Goal: Transaction & Acquisition: Book appointment/travel/reservation

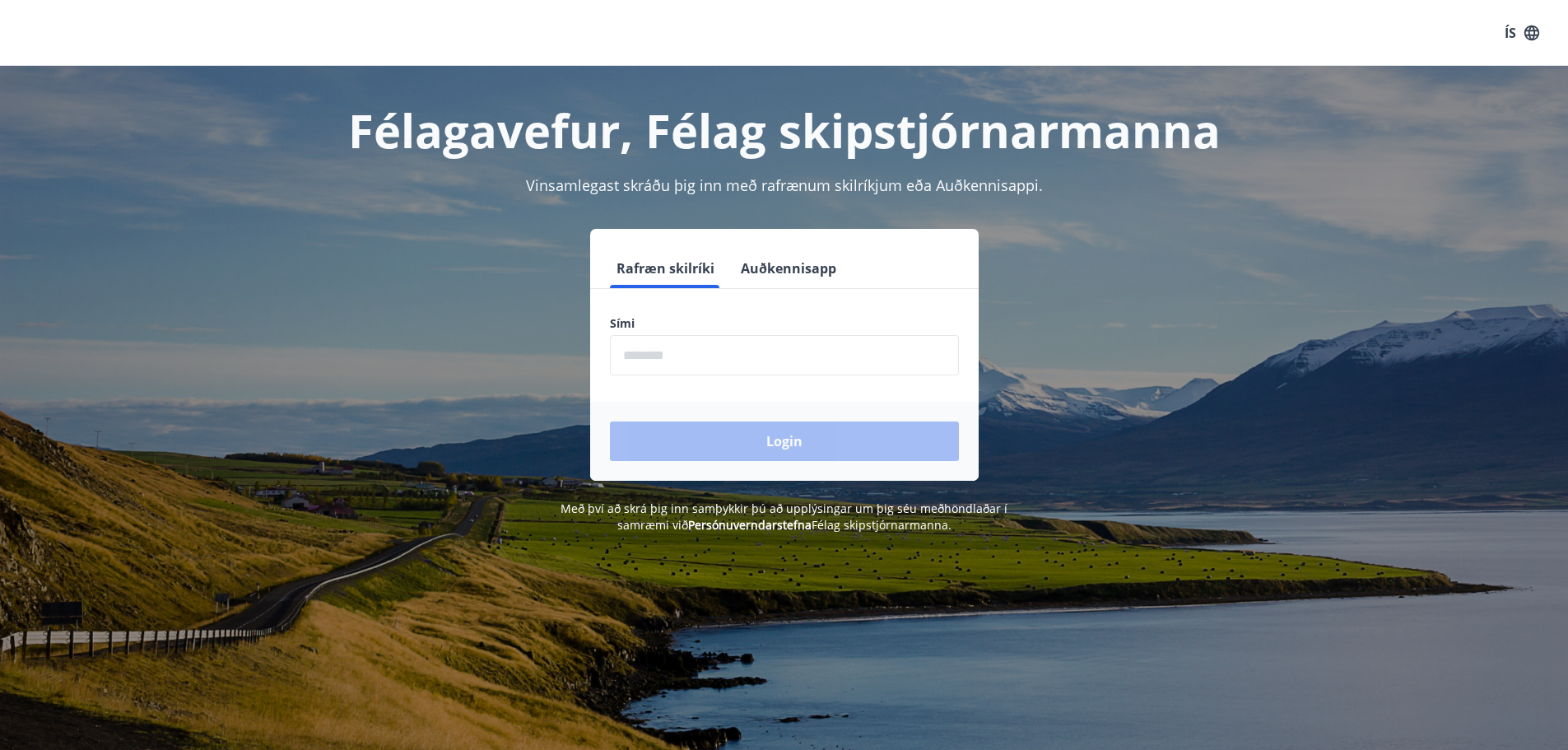
click at [695, 363] on input "phone" at bounding box center [784, 355] width 349 height 40
type input "********"
click at [725, 439] on button "Login" at bounding box center [784, 441] width 349 height 39
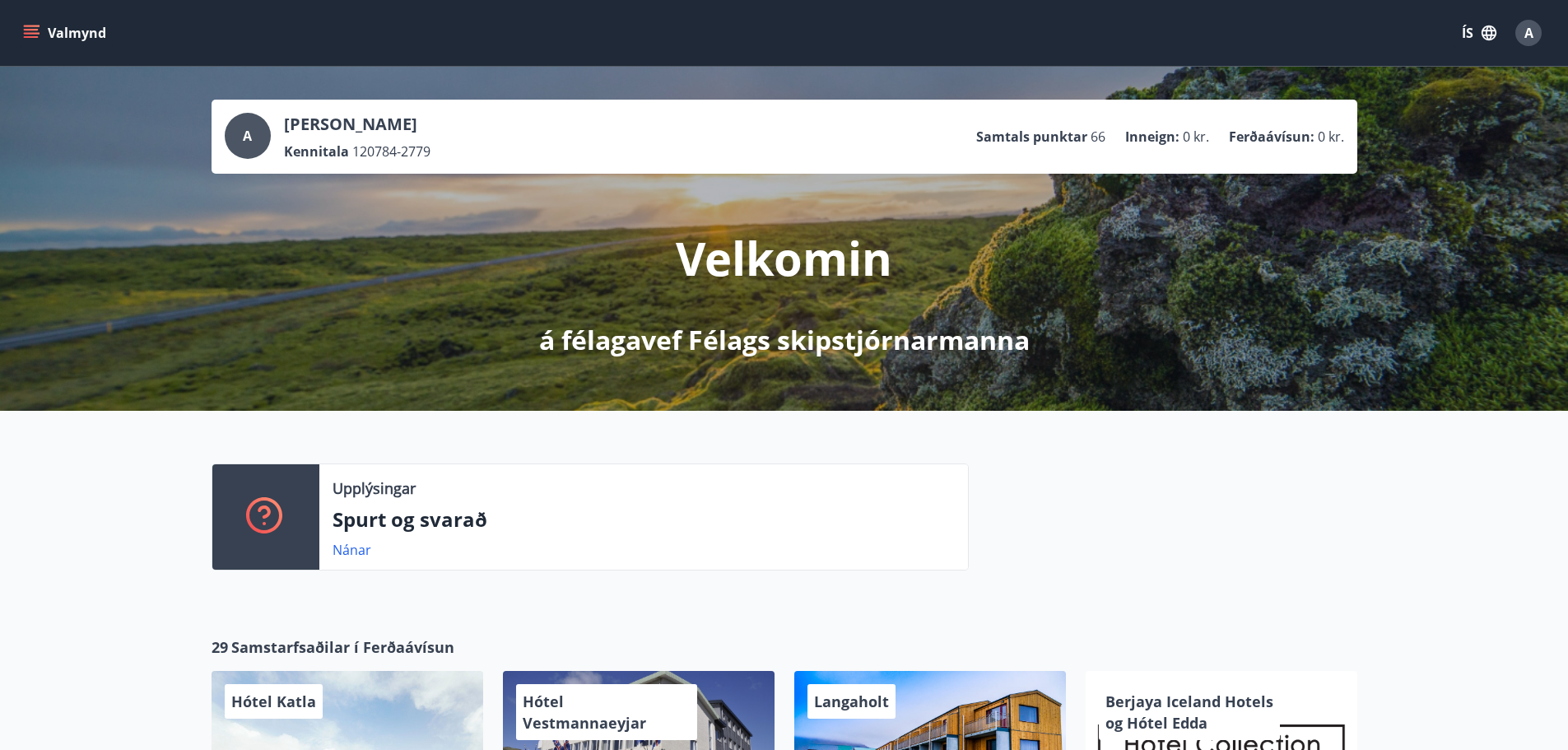
click at [19, 27] on div "Valmynd ÍS A" at bounding box center [784, 33] width 1568 height 66
click at [24, 28] on icon "menu" at bounding box center [31, 33] width 17 height 17
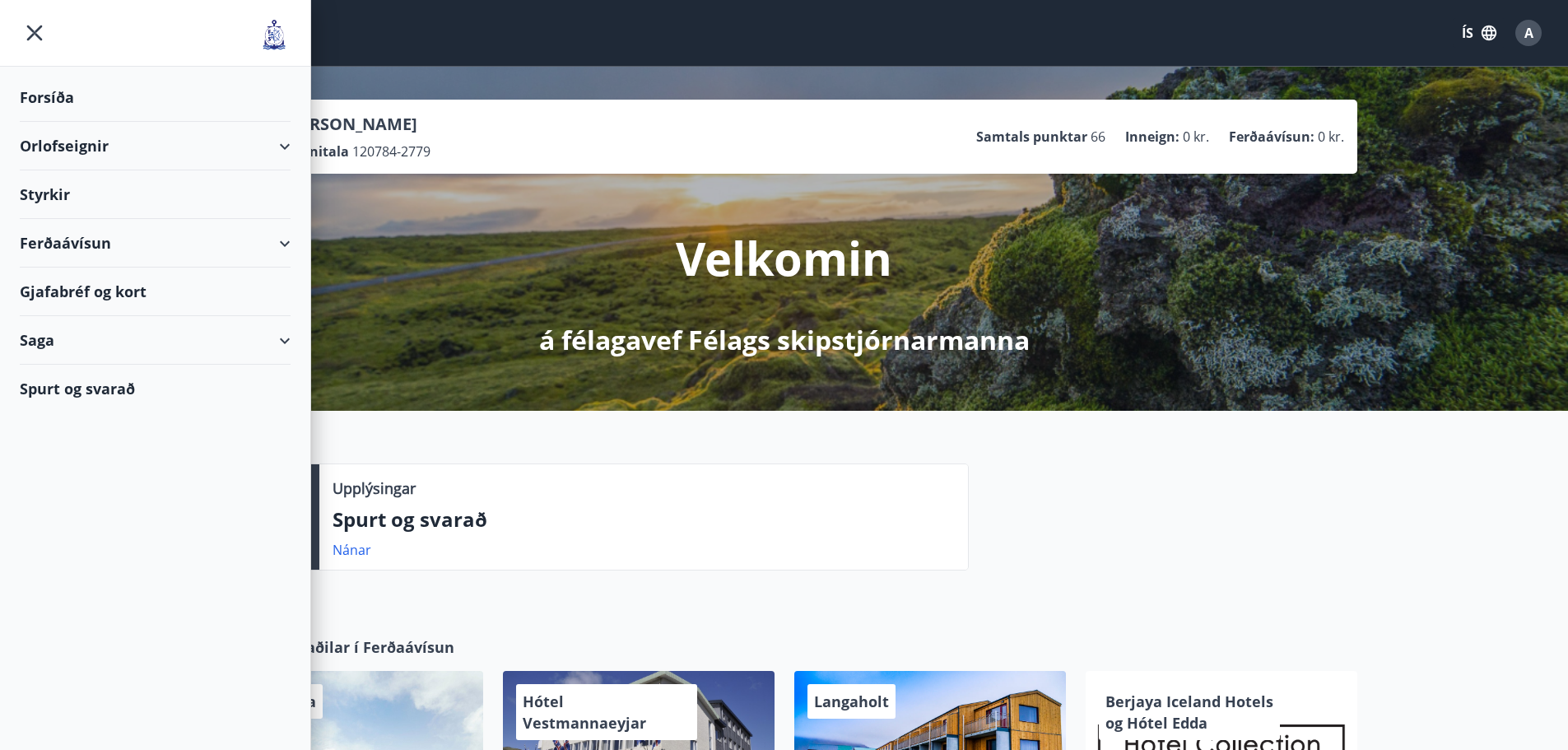
click at [83, 143] on div "Orlofseignir" at bounding box center [155, 146] width 270 height 49
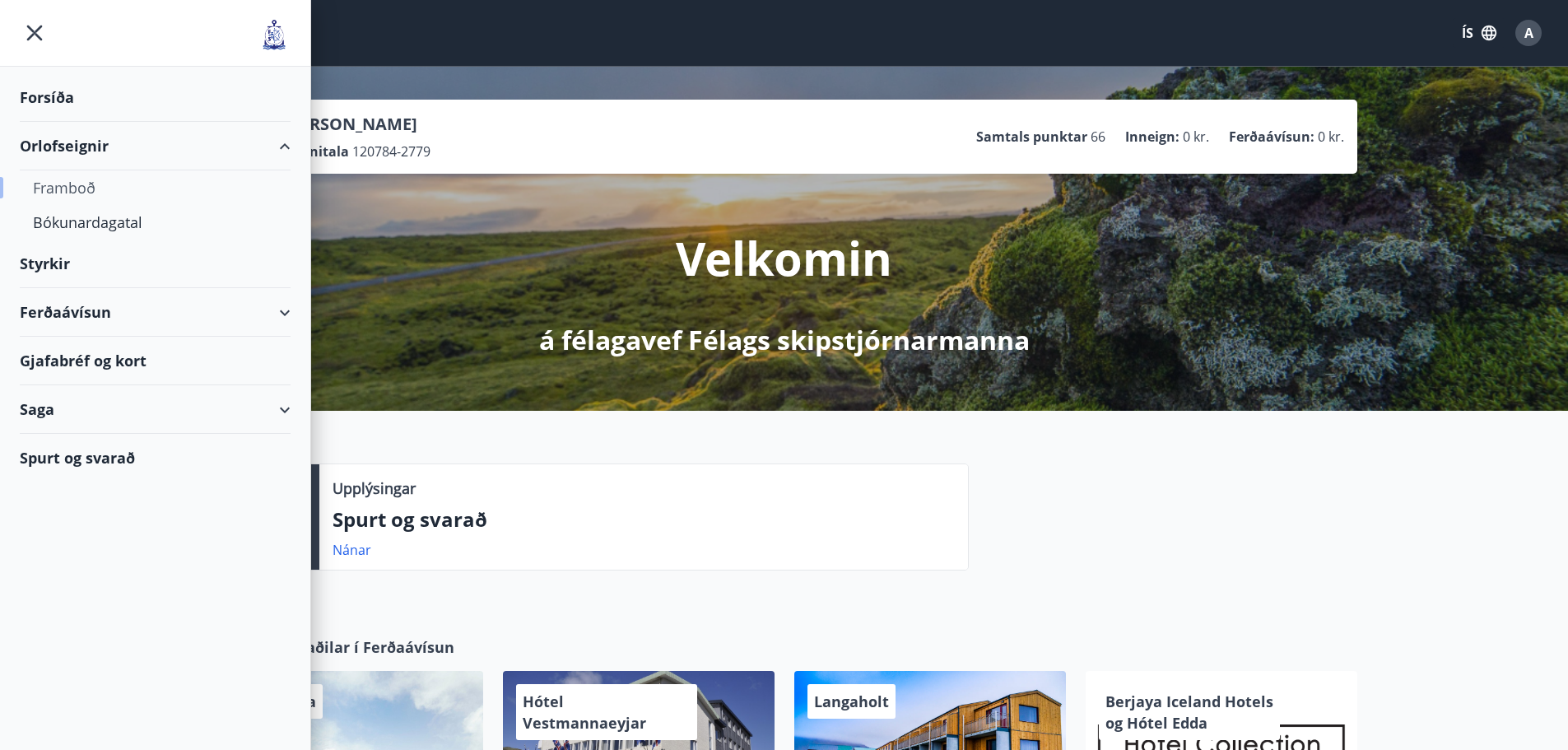
click at [79, 188] on div "Framboð" at bounding box center [155, 188] width 245 height 35
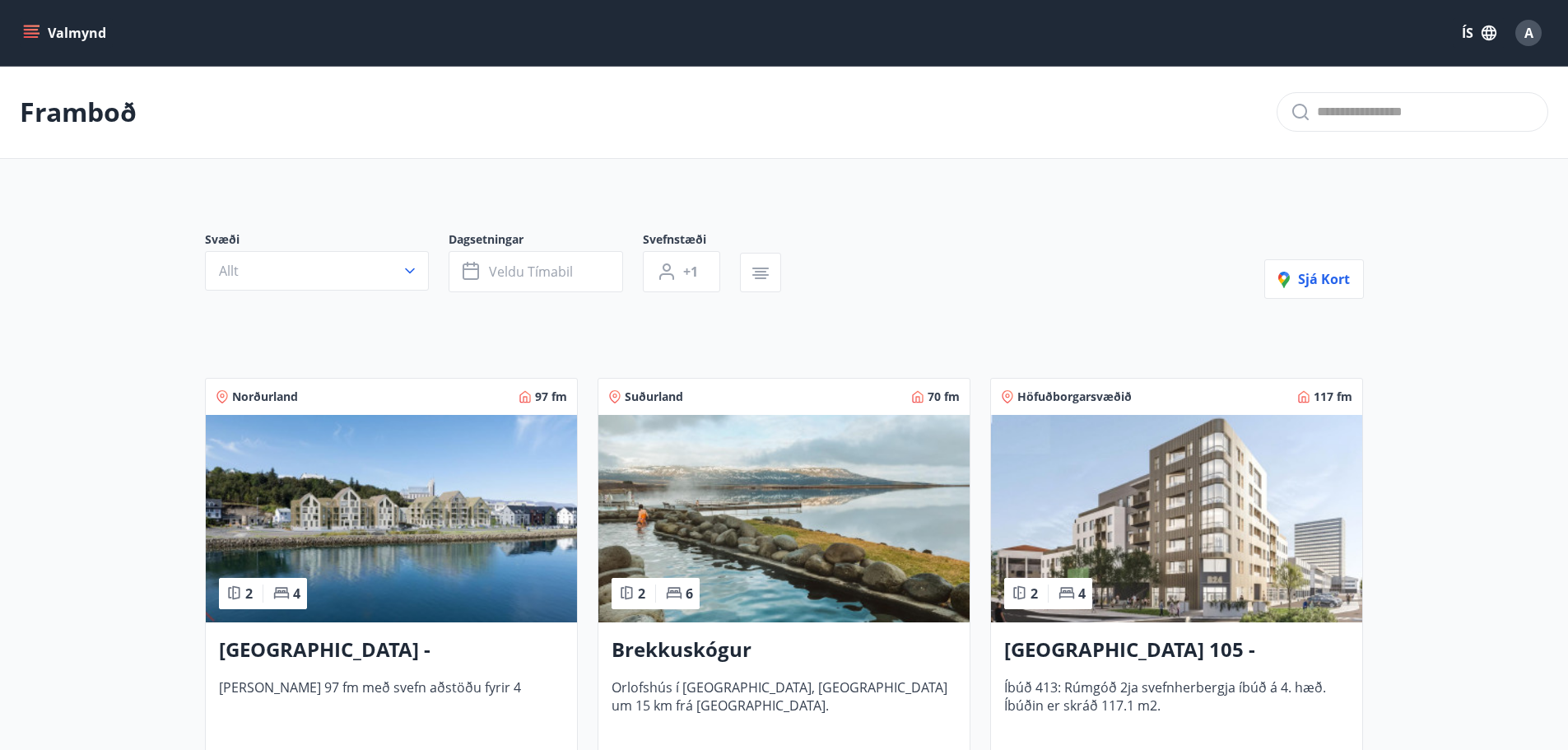
scroll to position [83, 0]
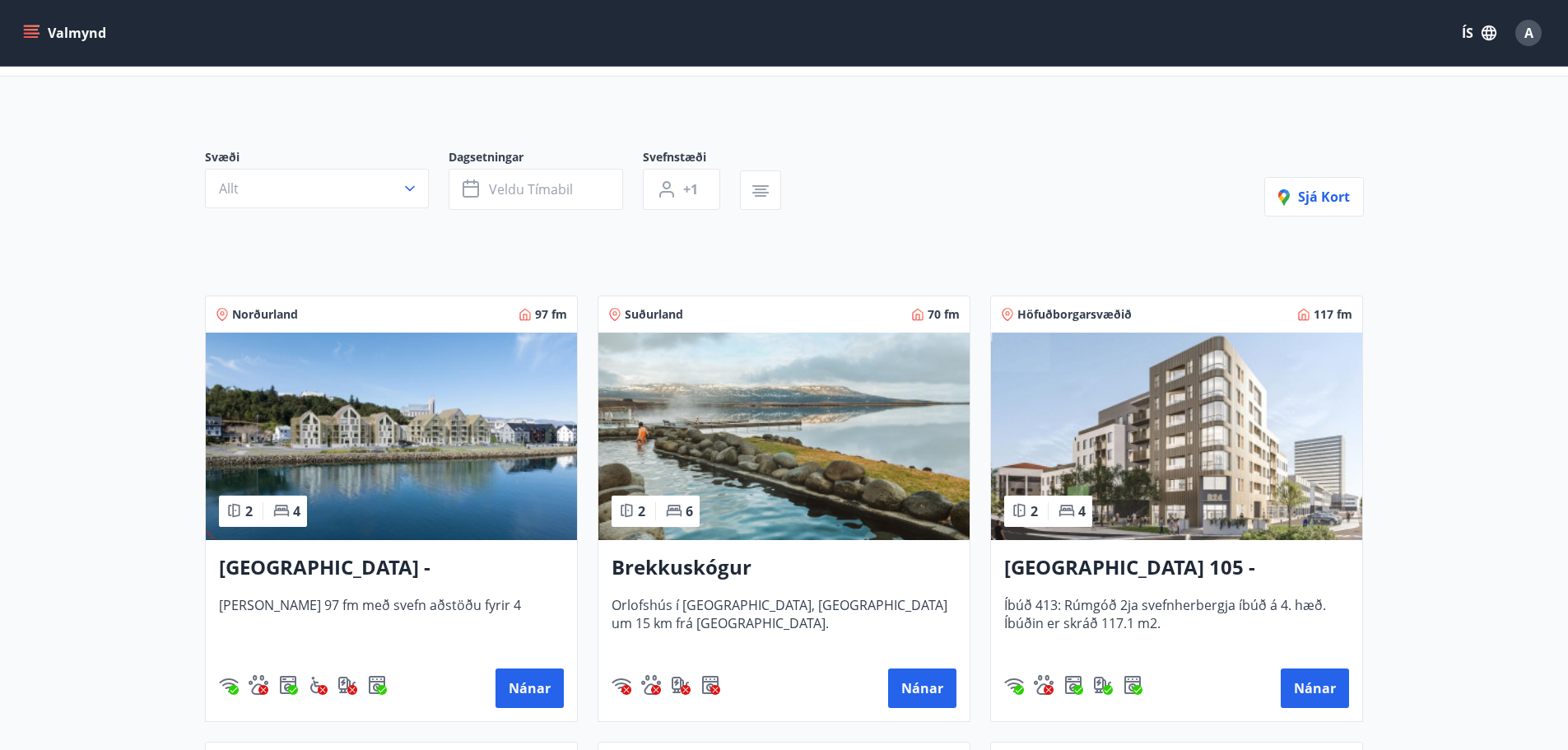
click at [433, 204] on div "Svæði Allt" at bounding box center [326, 179] width 244 height 60
click at [407, 193] on icon "button" at bounding box center [410, 189] width 17 height 17
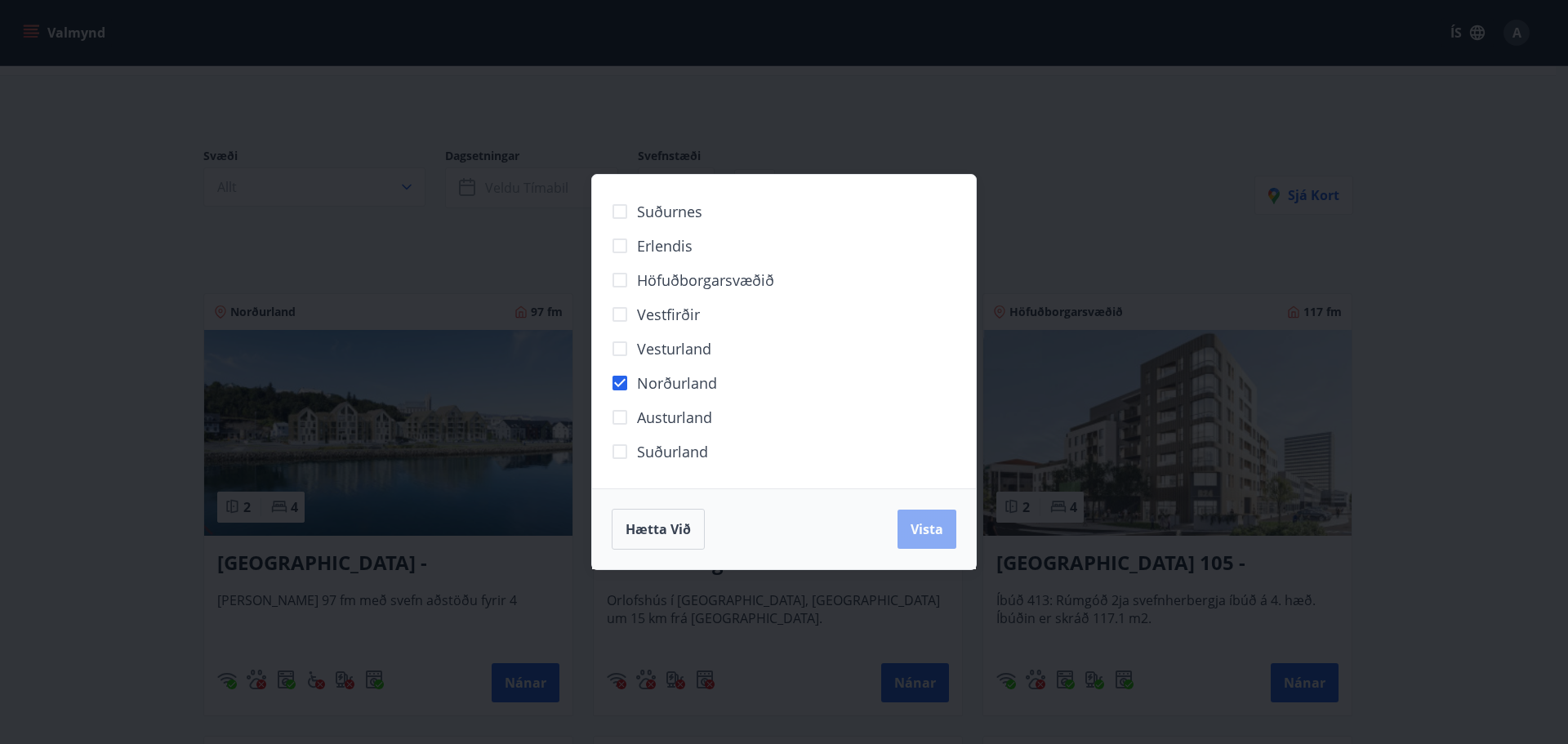
click at [919, 532] on span "Vista" at bounding box center [927, 529] width 33 height 18
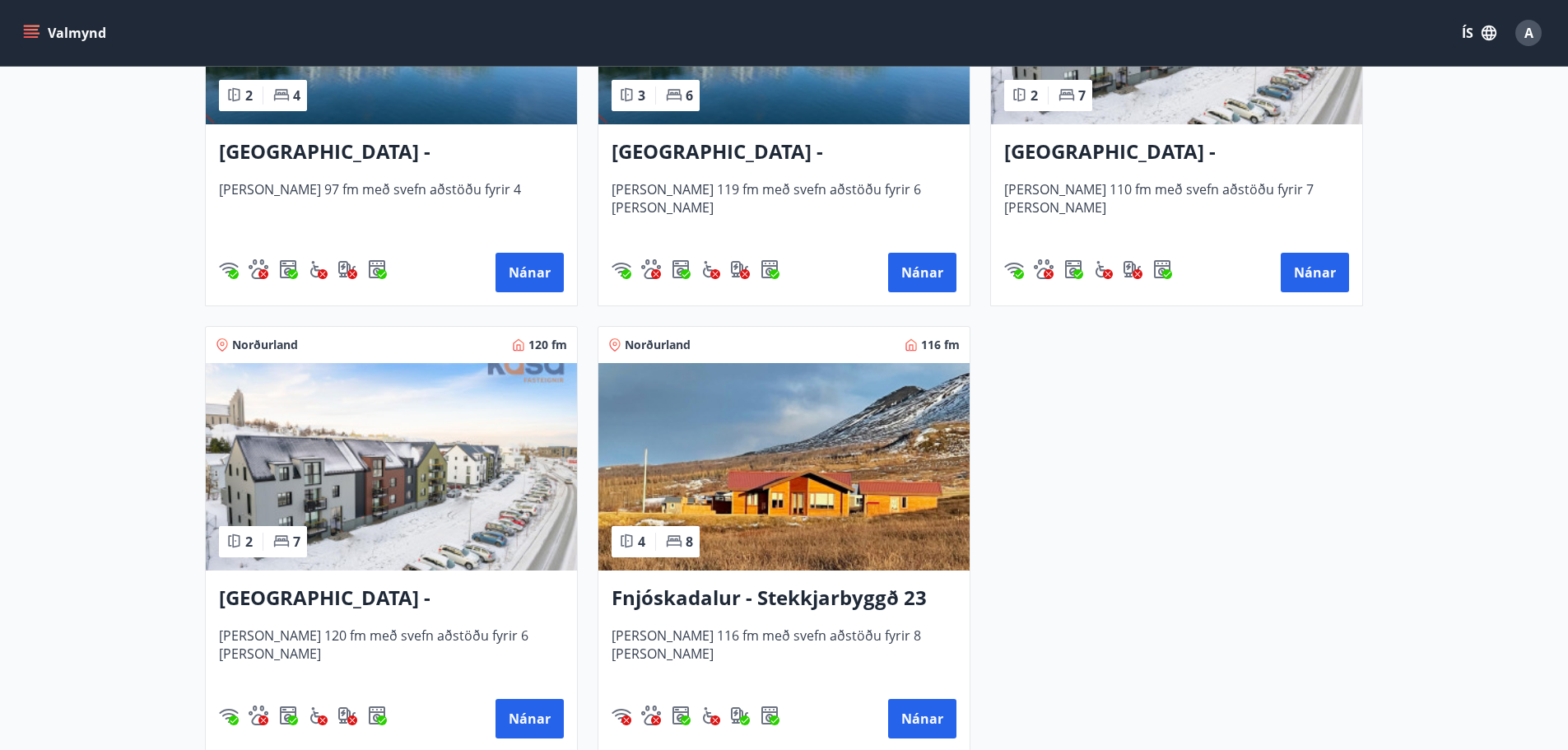
scroll to position [577, 0]
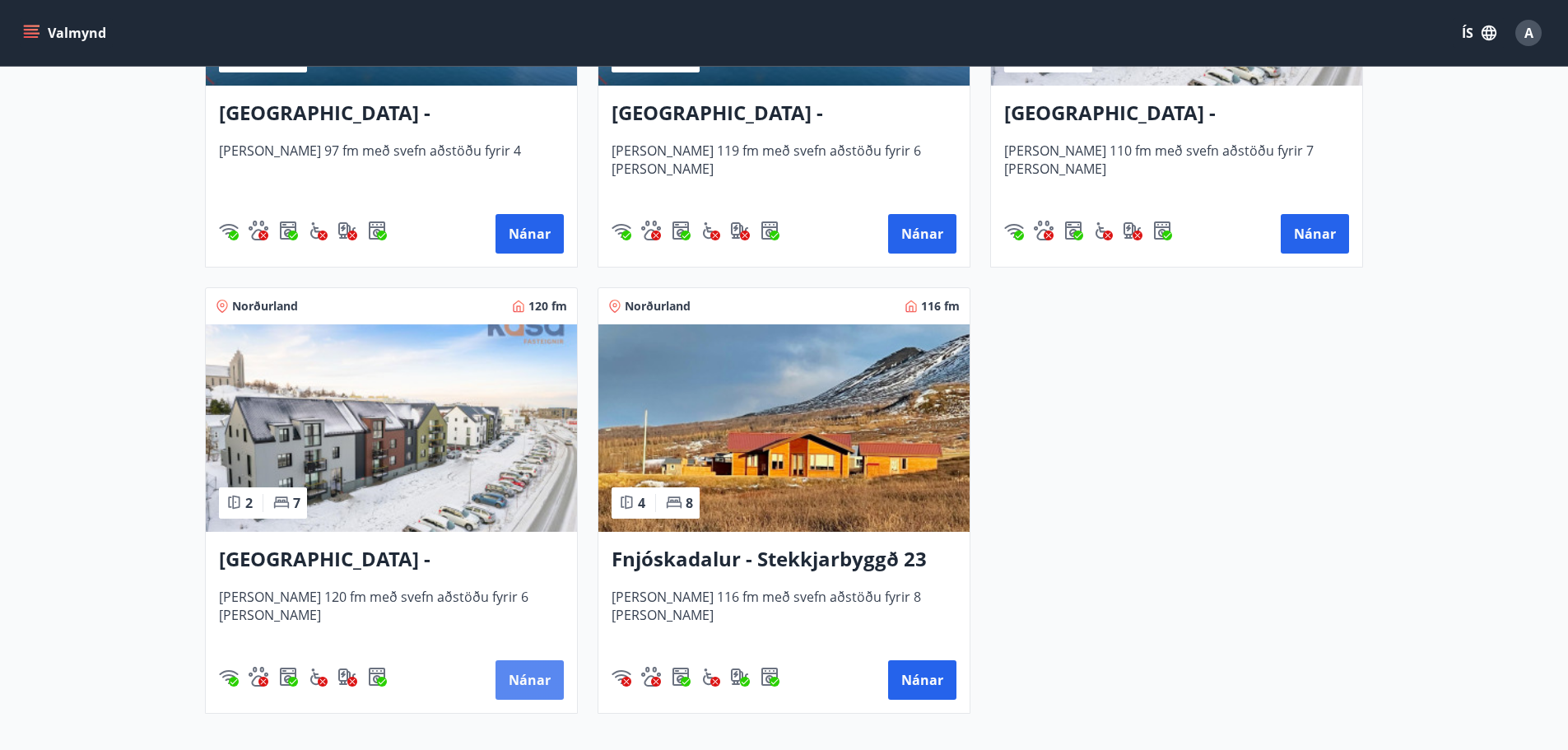
click at [517, 673] on button "Nánar" at bounding box center [529, 680] width 68 height 39
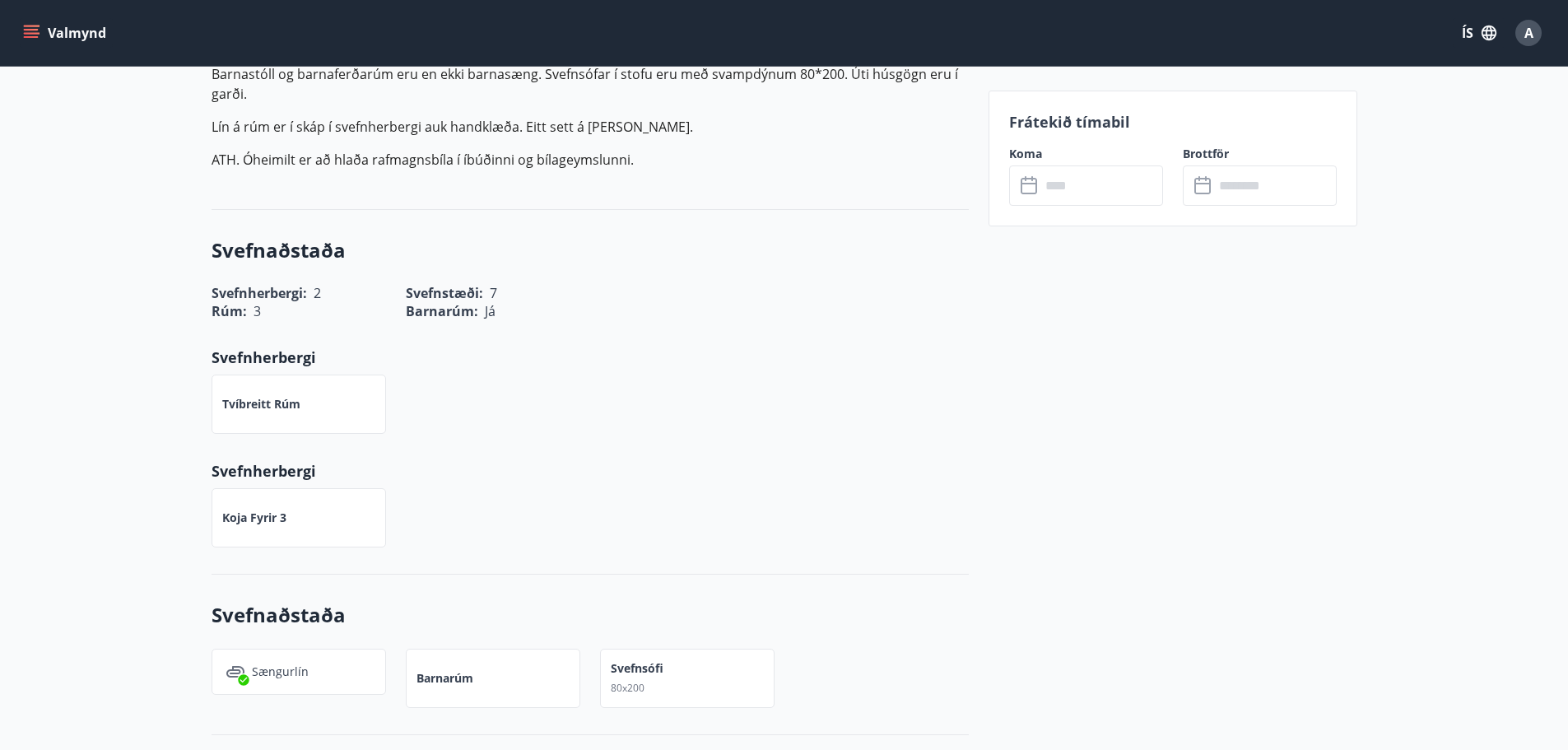
scroll to position [165, 0]
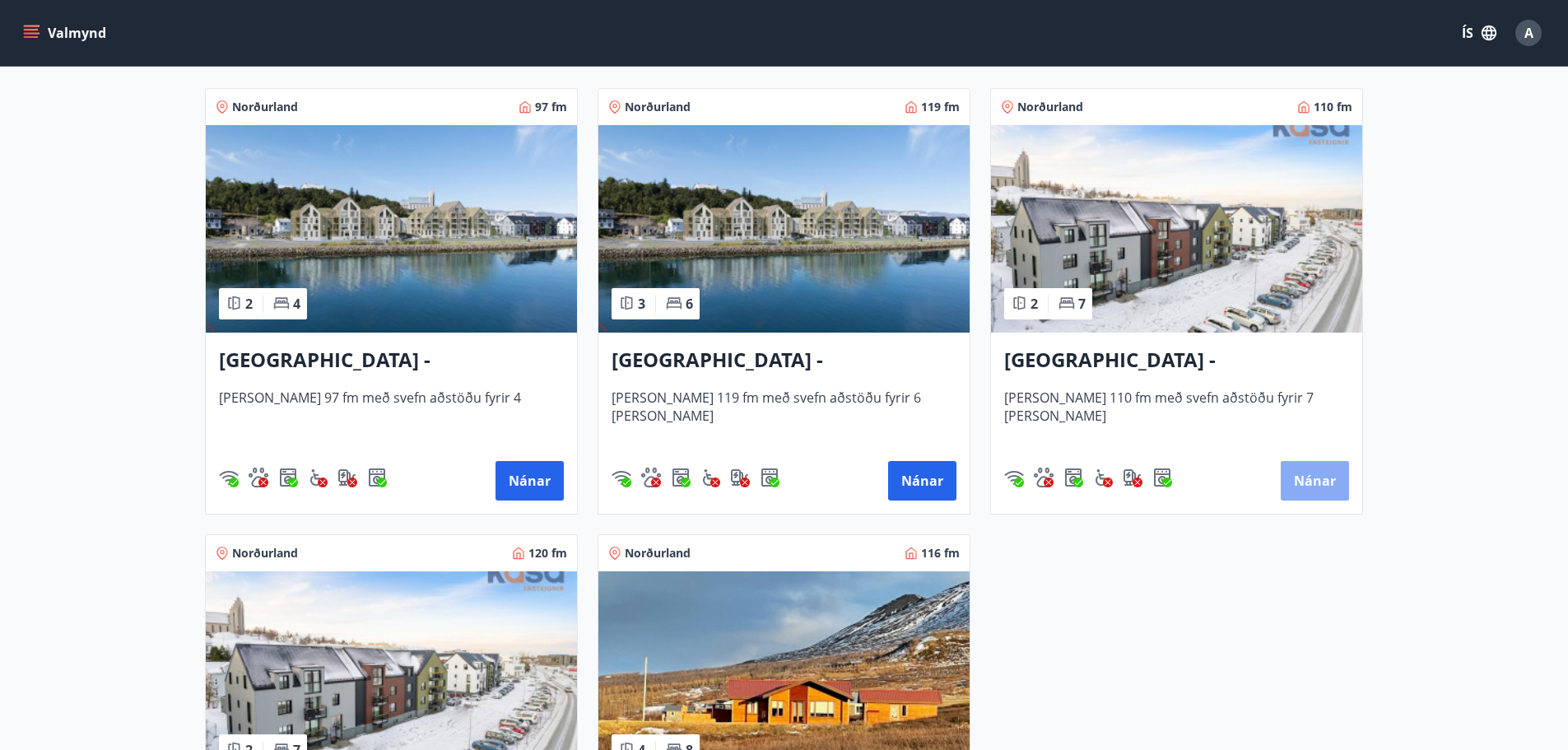
click at [1316, 486] on button "Nánar" at bounding box center [1315, 480] width 68 height 39
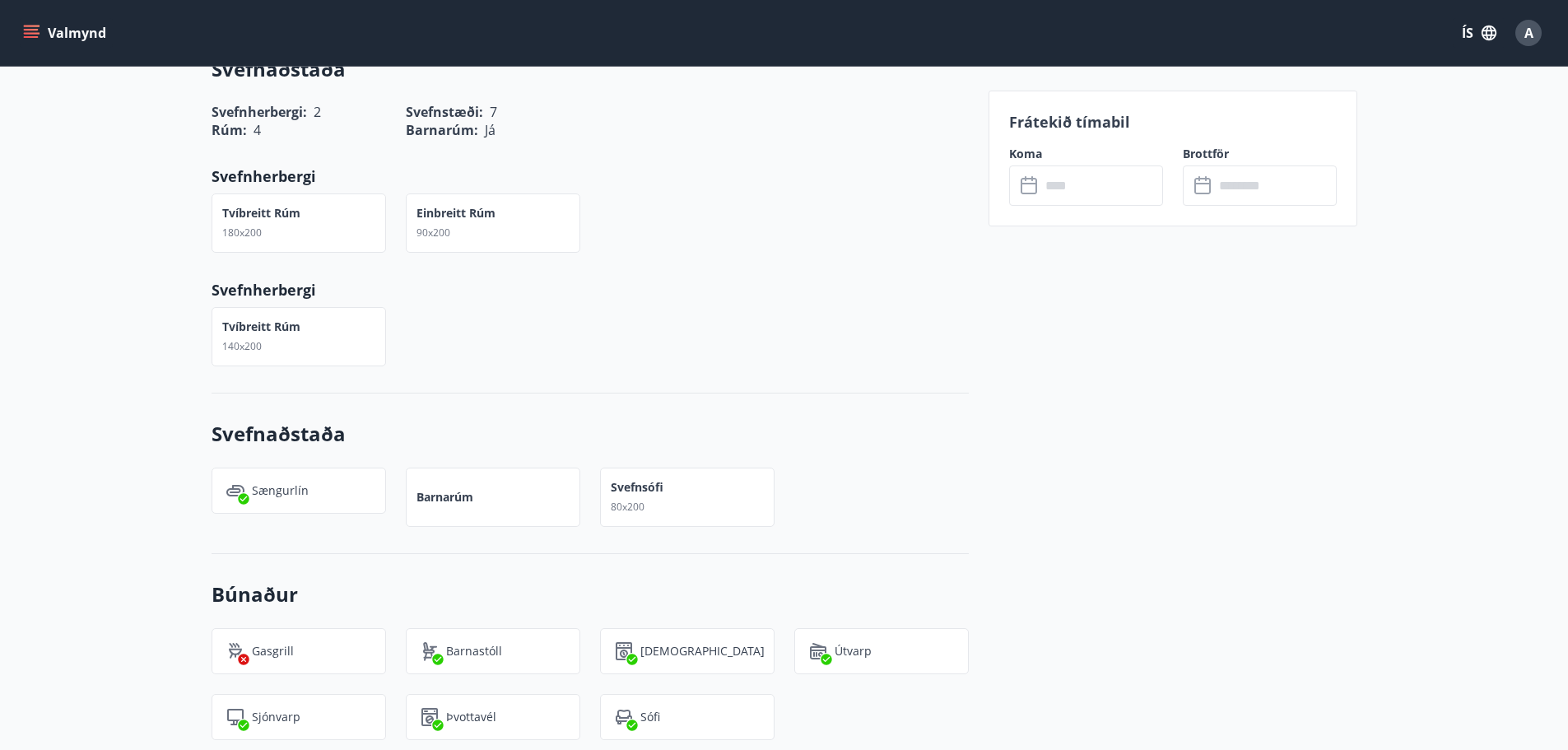
scroll to position [412, 0]
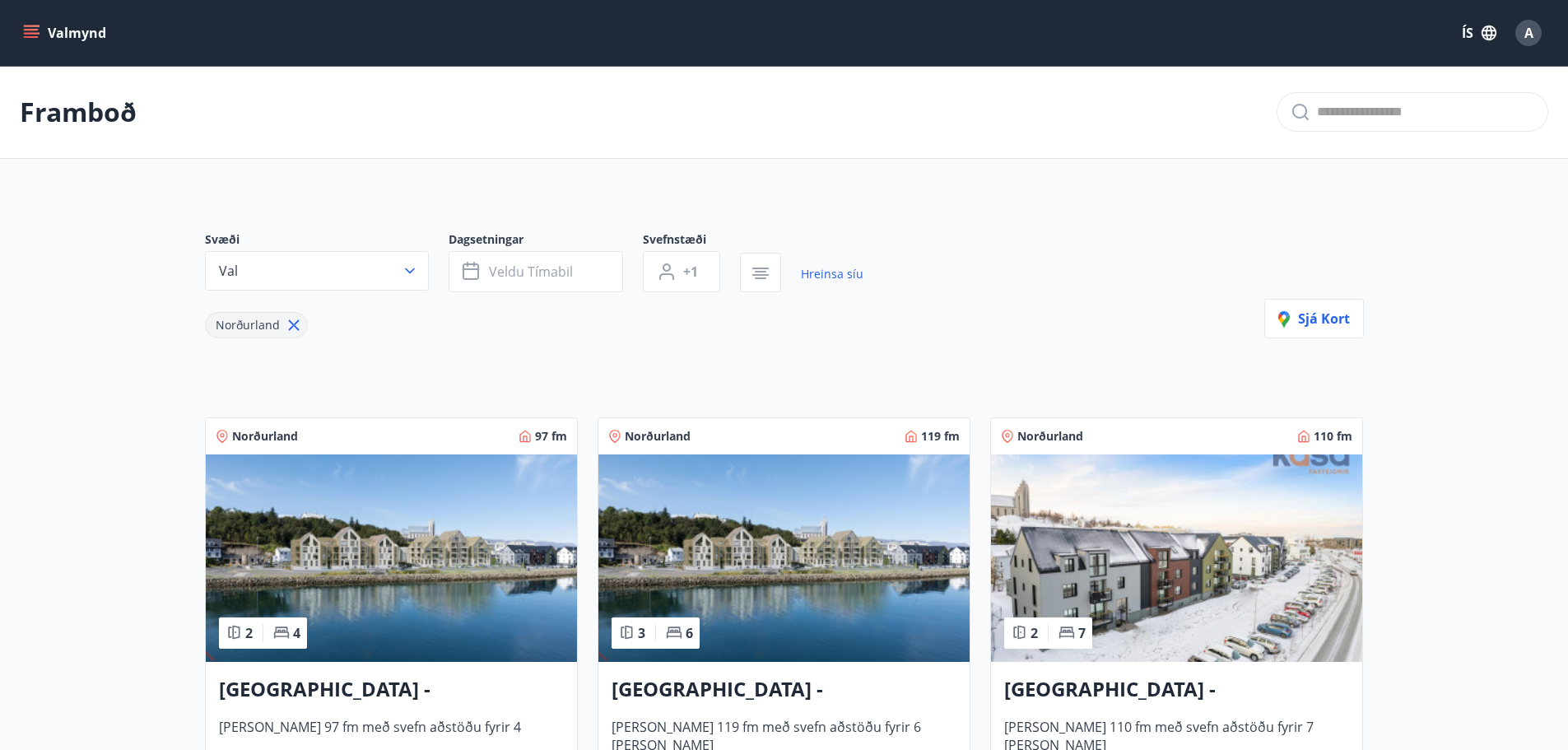
scroll to position [165, 0]
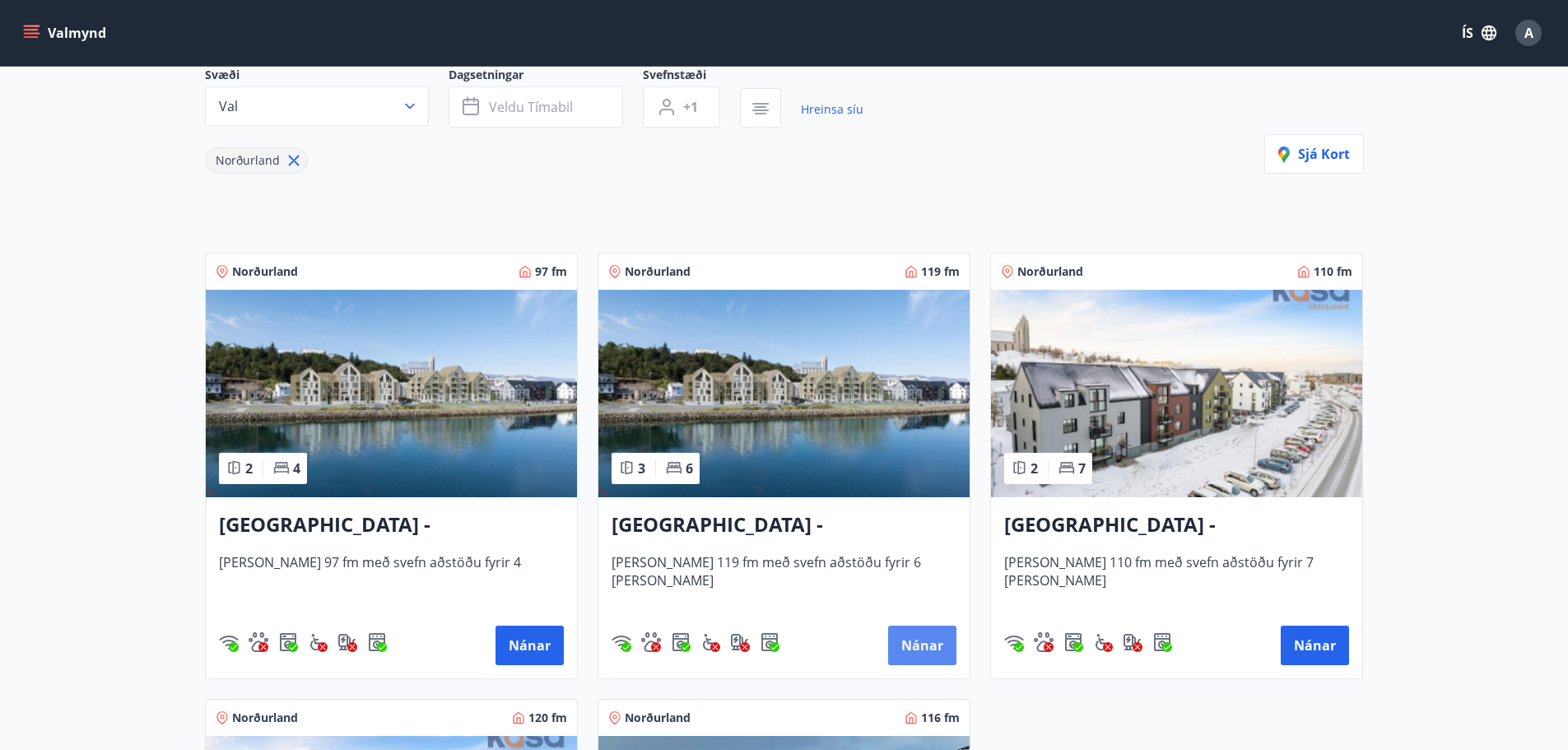
click at [920, 644] on button "Nánar" at bounding box center [922, 645] width 68 height 39
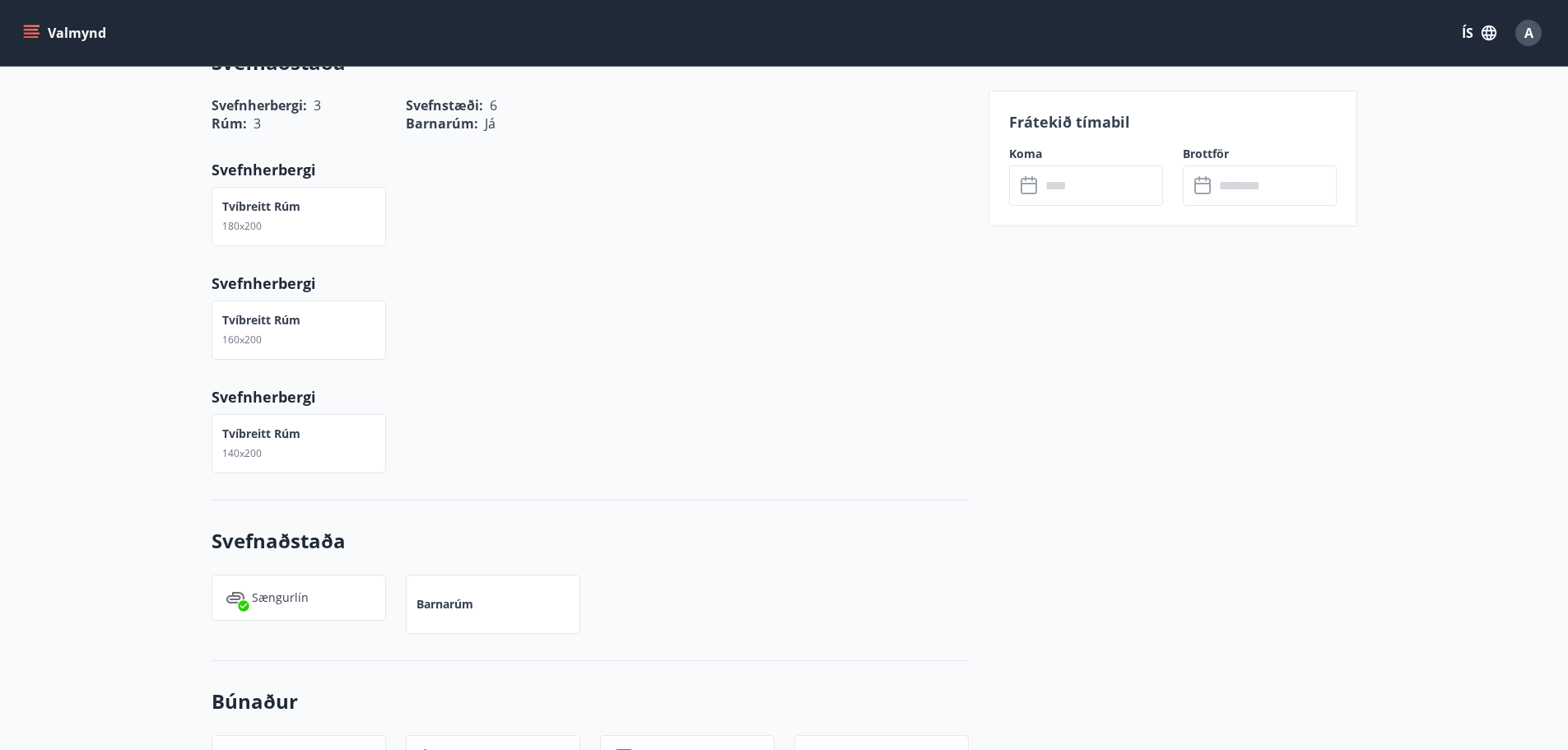
scroll to position [344, 0]
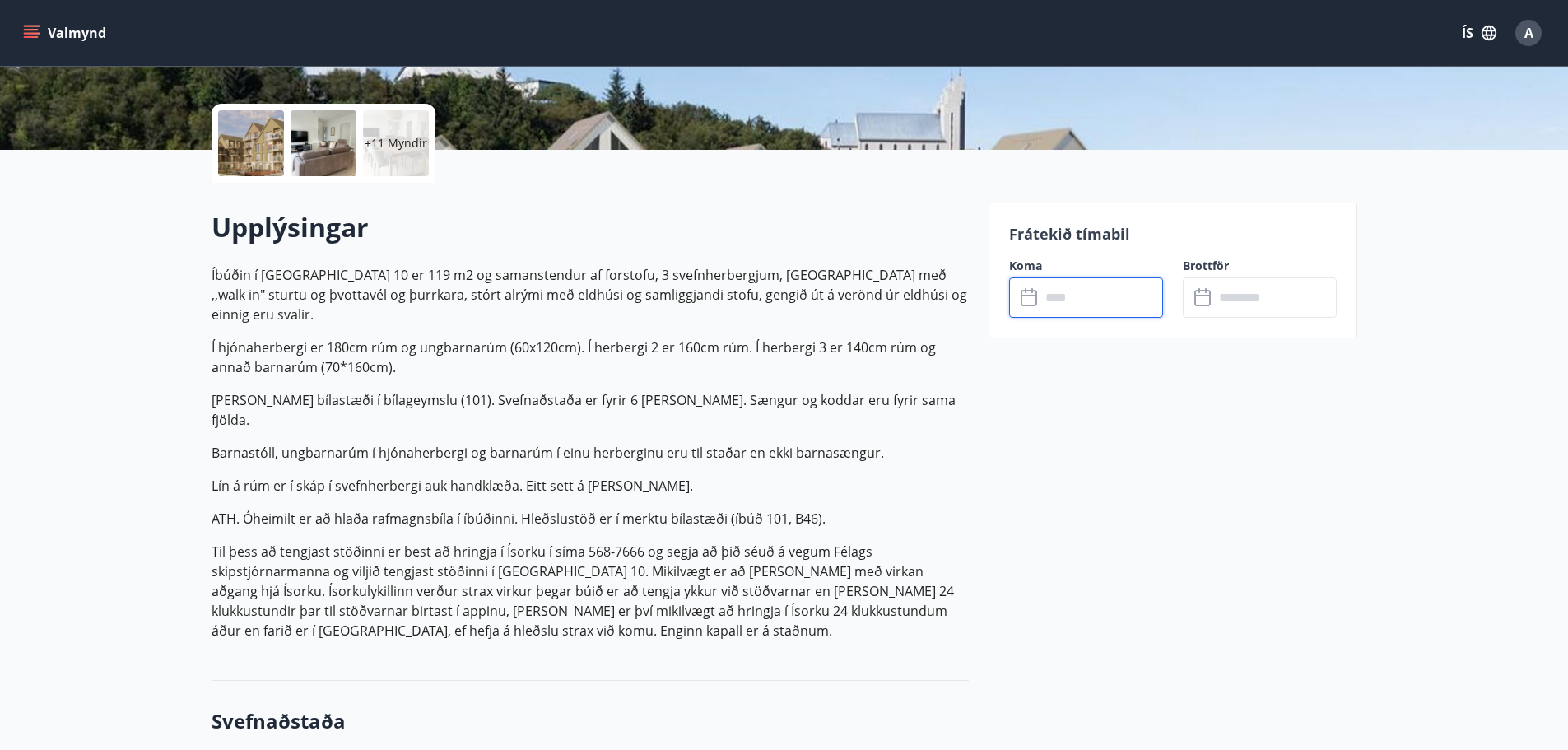
click at [1102, 303] on input "text" at bounding box center [1102, 297] width 123 height 40
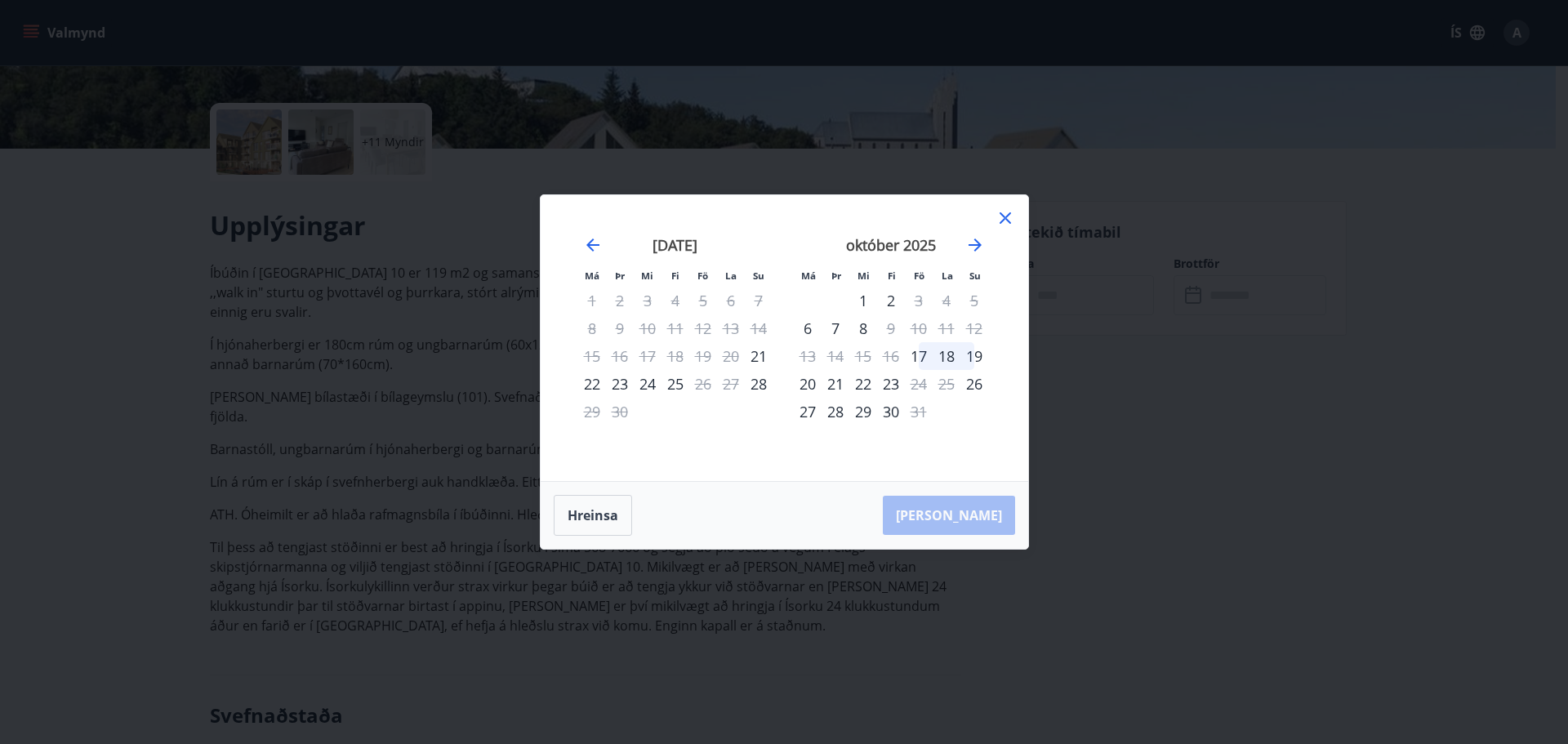
click at [156, 381] on div "Má Þr Mi Fi Fö La Su Má Þr Mi Fi Fö La Su ágúst 2025 1 2 3 4 5 6 7 8 9 10 11 12…" at bounding box center [784, 372] width 1568 height 744
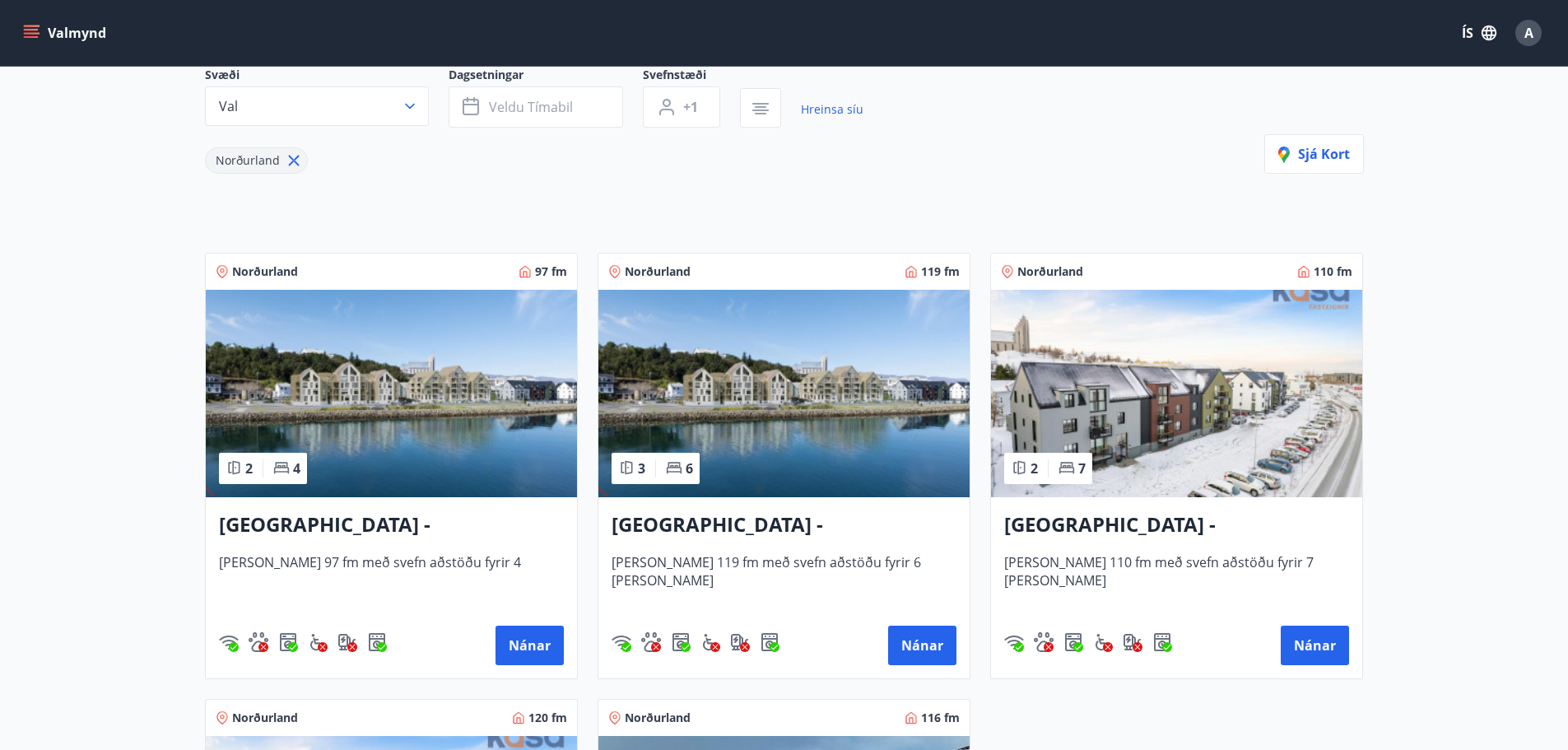
scroll to position [247, 0]
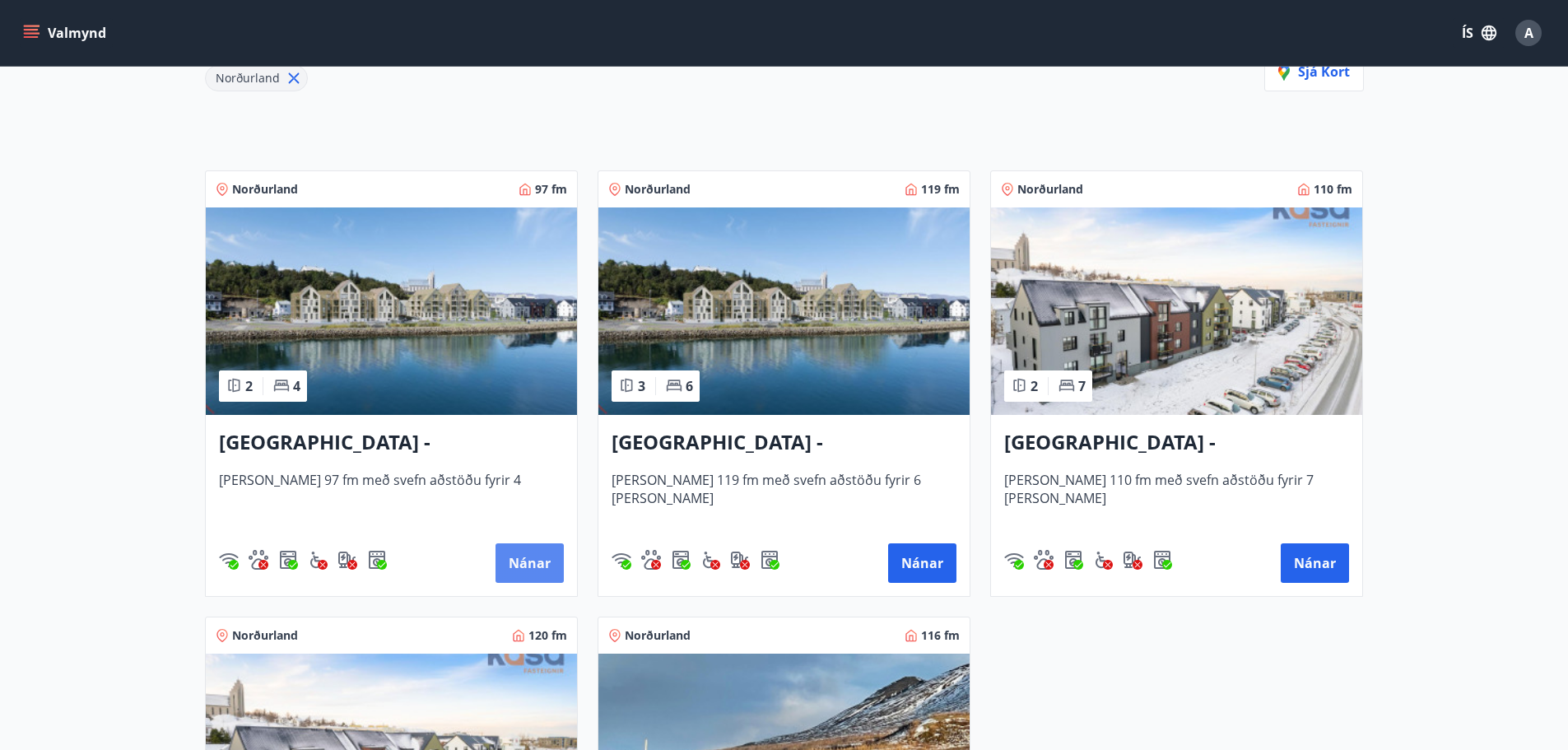
click at [527, 551] on button "Nánar" at bounding box center [529, 563] width 68 height 39
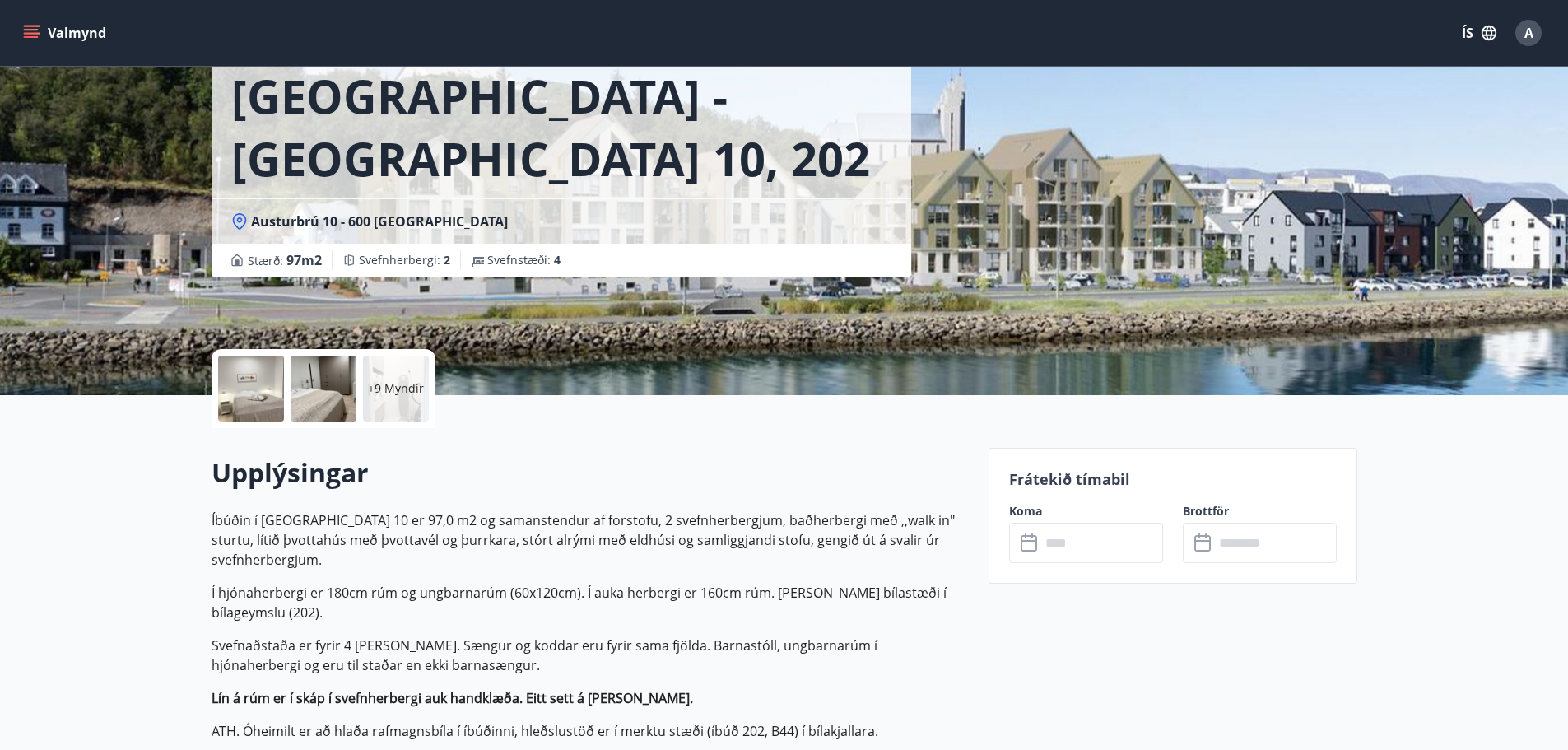
scroll to position [247, 0]
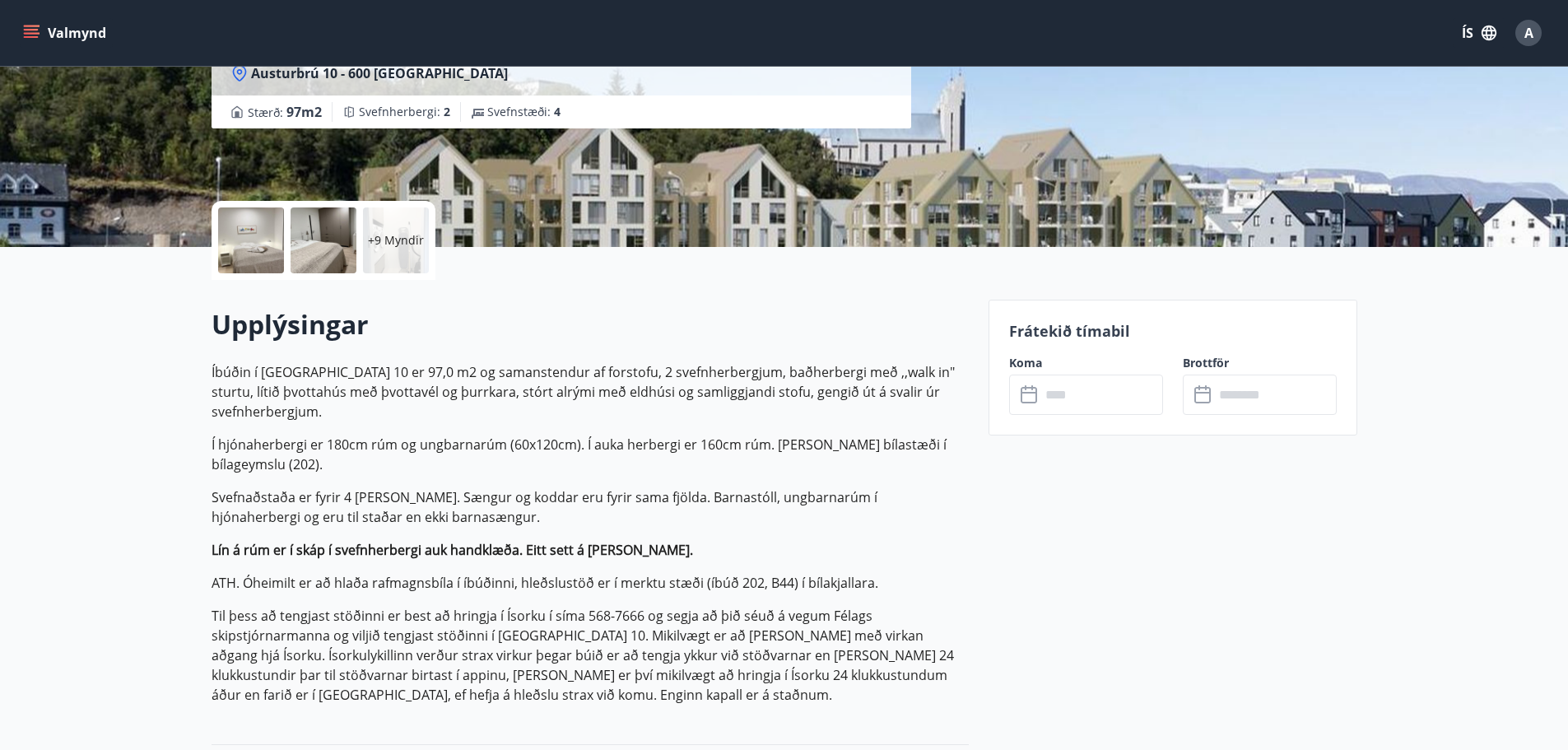
click at [1114, 399] on input "text" at bounding box center [1102, 394] width 123 height 40
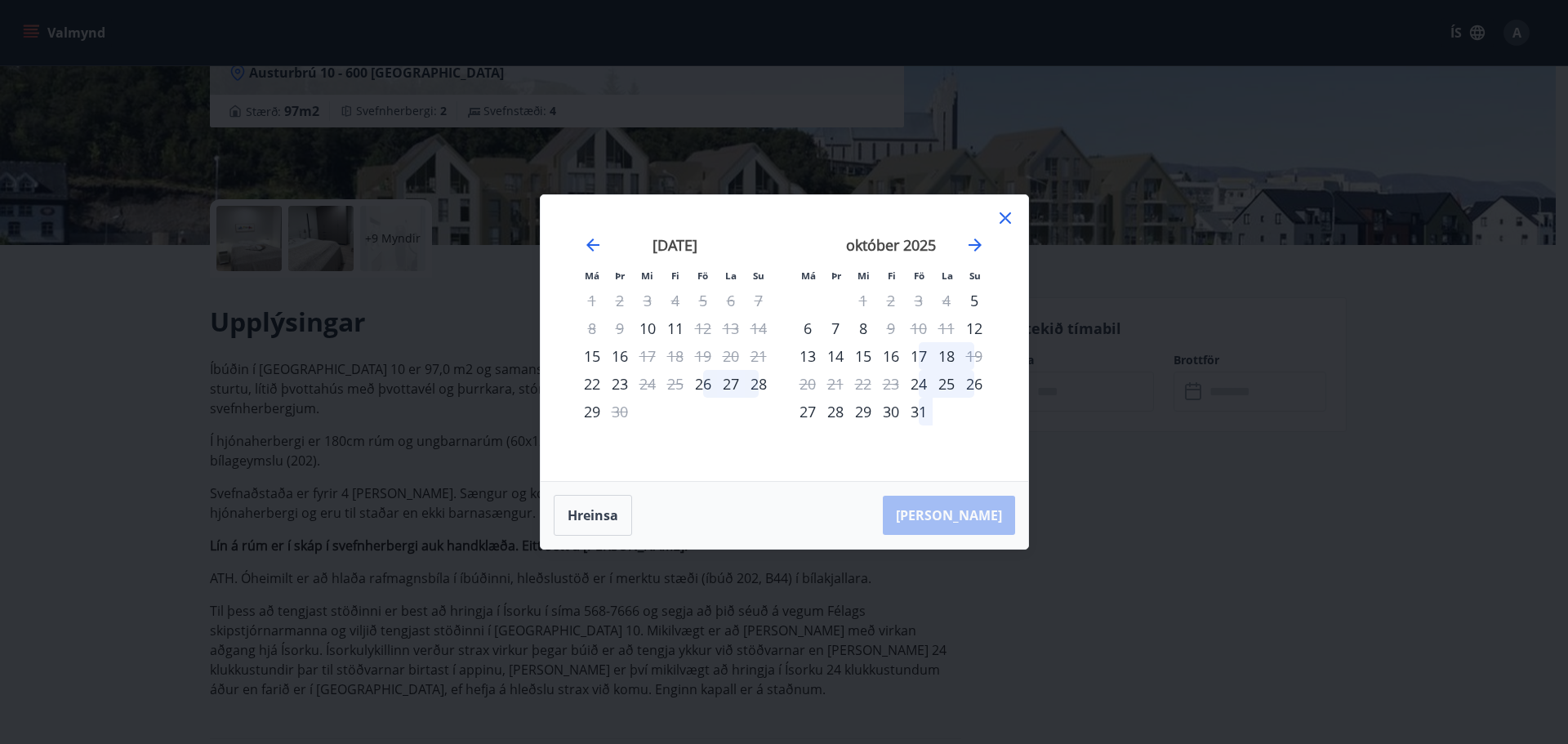
click at [29, 410] on div "Má Þr Mi Fi Fö La Su Má Þr Mi Fi Fö La Su ágúst 2025 1 2 3 4 5 6 7 8 9 10 11 12…" at bounding box center [784, 372] width 1568 height 744
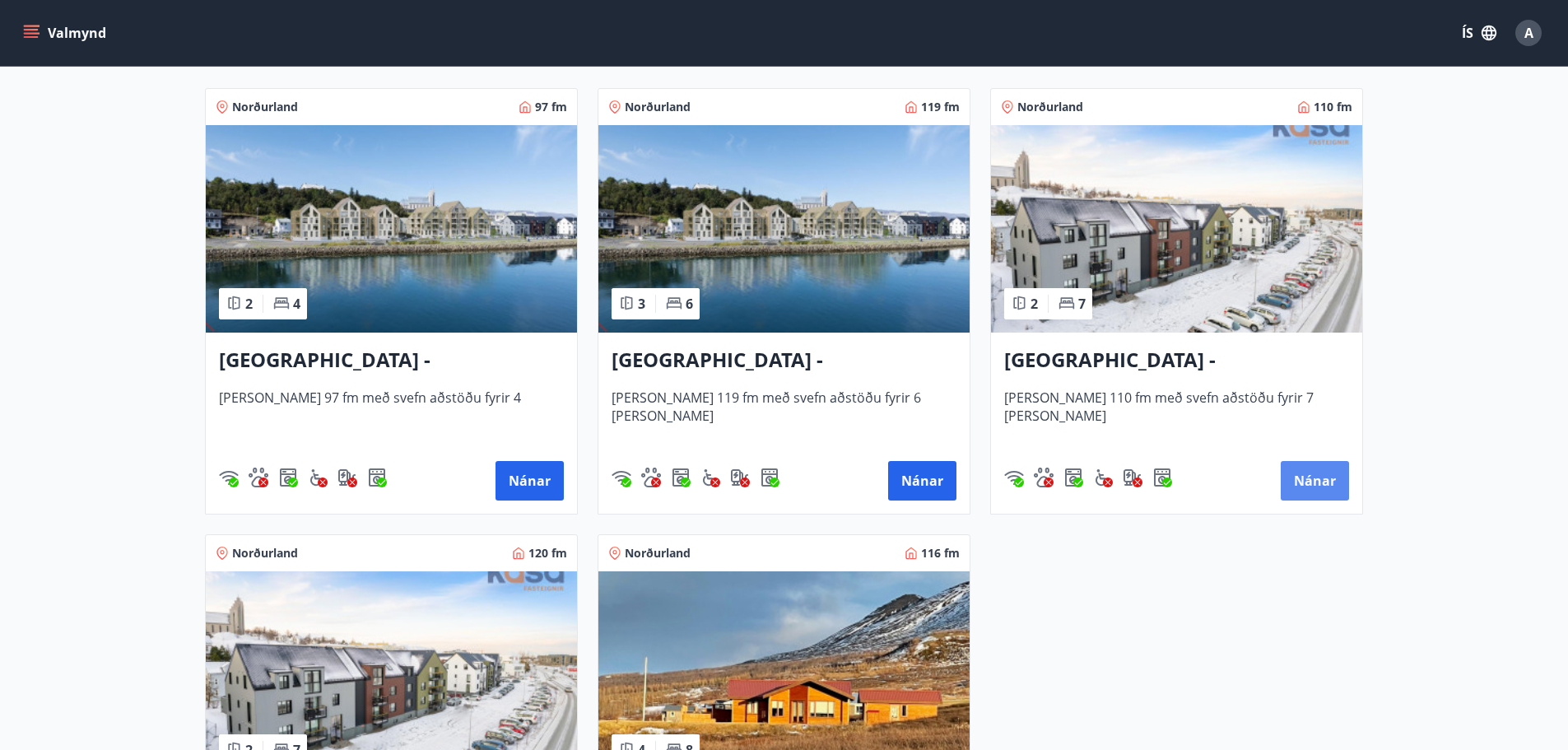
click at [1318, 479] on button "Nánar" at bounding box center [1315, 480] width 68 height 39
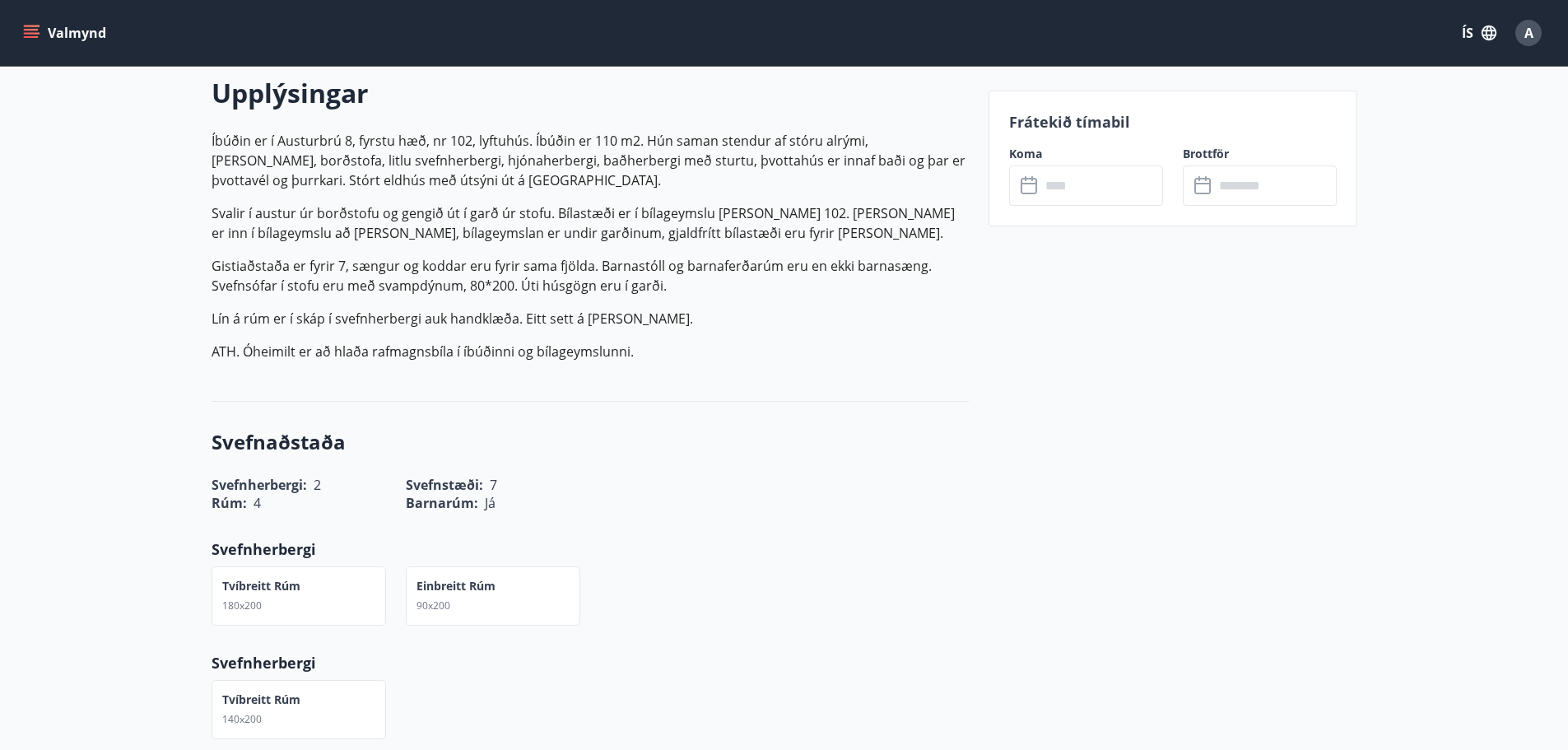
scroll to position [577, 0]
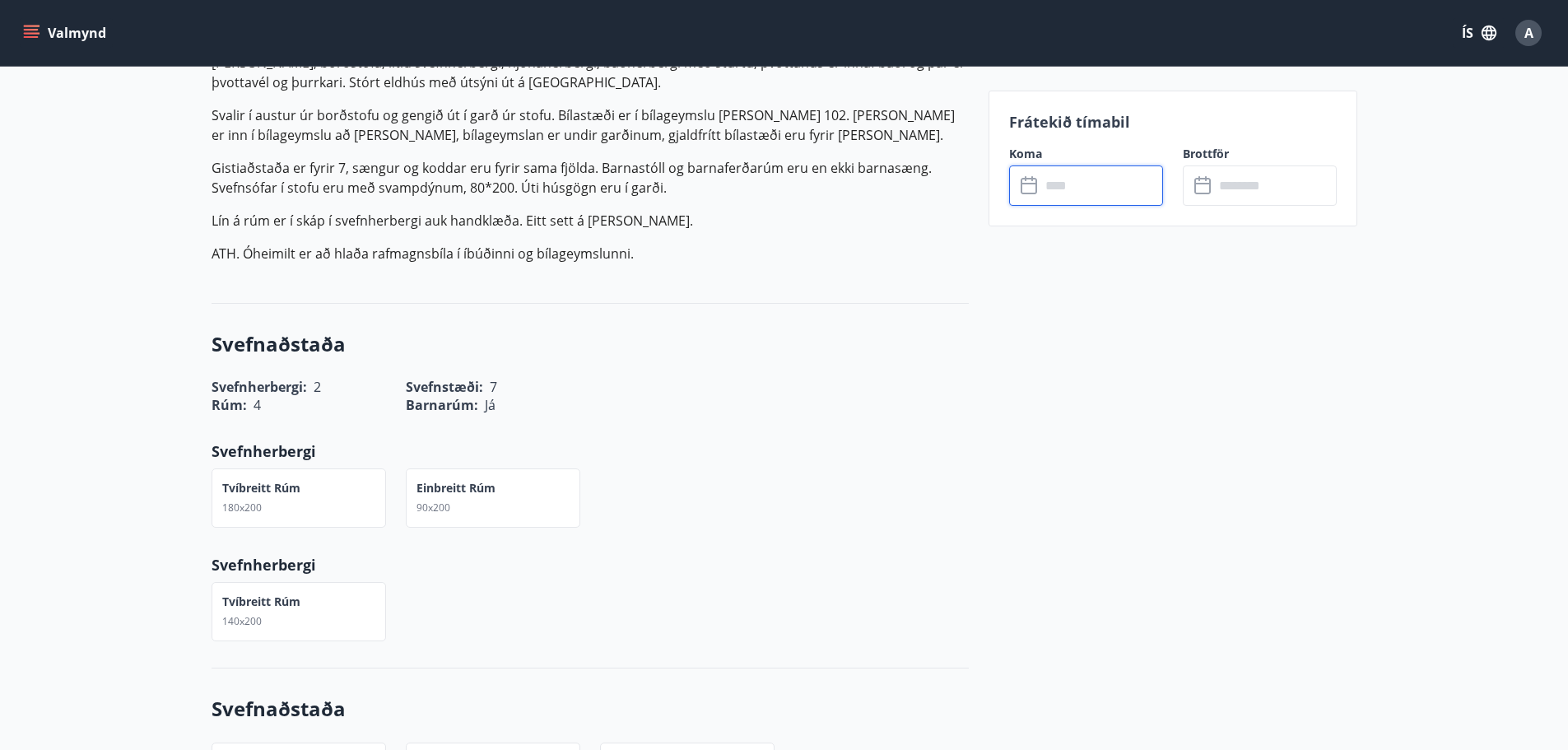
click at [1114, 179] on input "text" at bounding box center [1102, 185] width 123 height 40
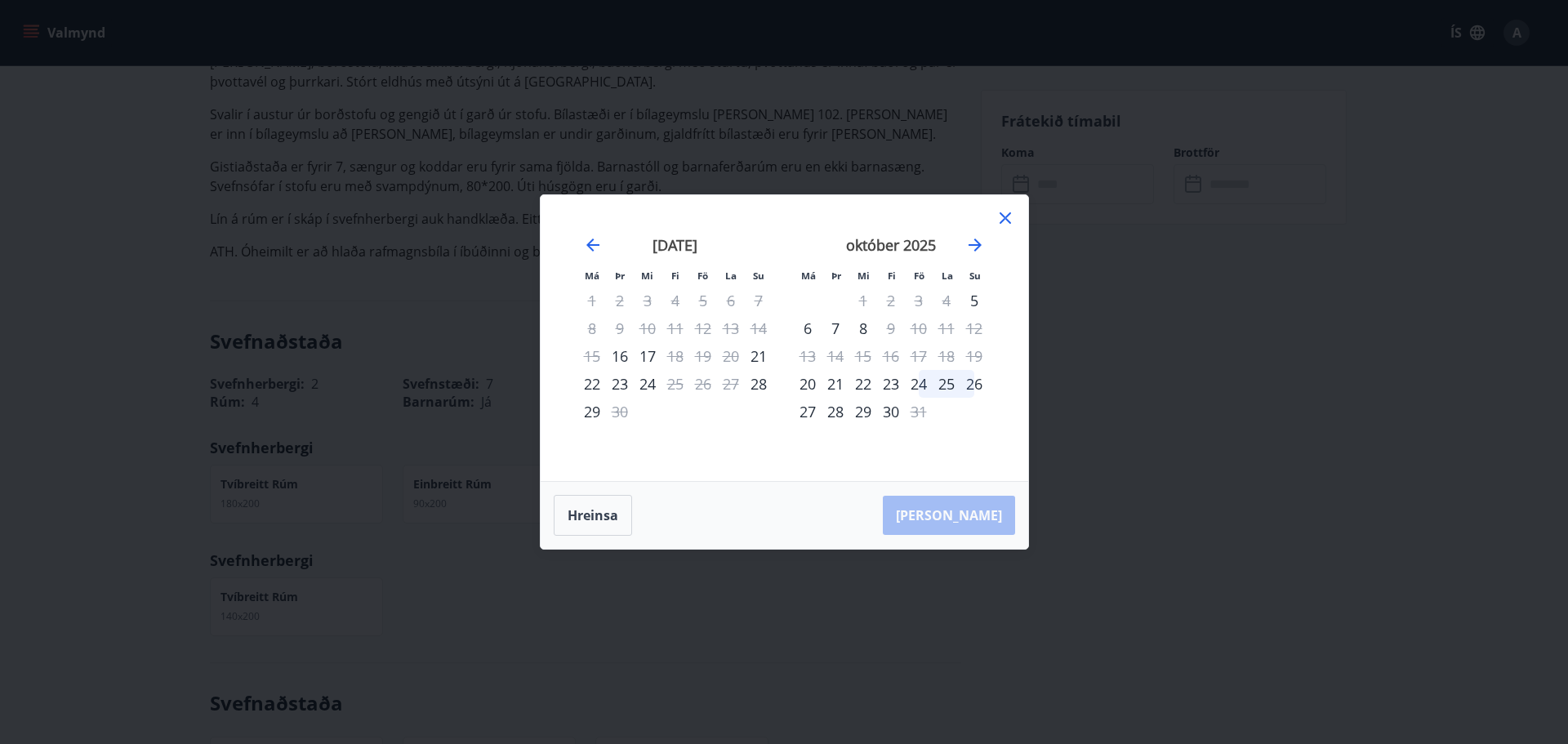
click at [19, 126] on div "Má Þr Mi Fi Fö La Su Má Þr Mi Fi Fö La Su ágúst 2025 1 2 3 4 5 6 7 8 9 10 11 12…" at bounding box center [784, 372] width 1568 height 744
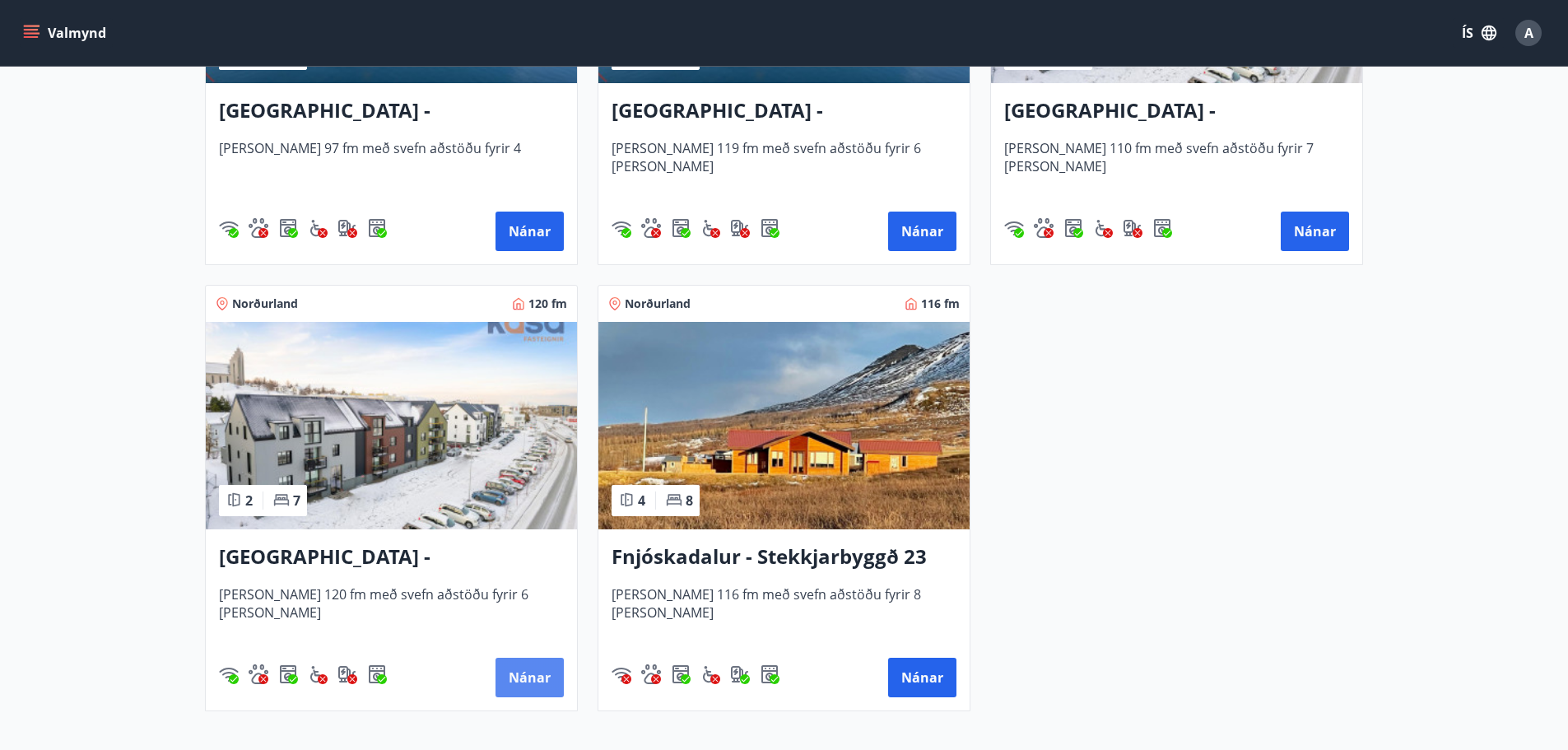
click at [535, 670] on button "Nánar" at bounding box center [529, 677] width 68 height 39
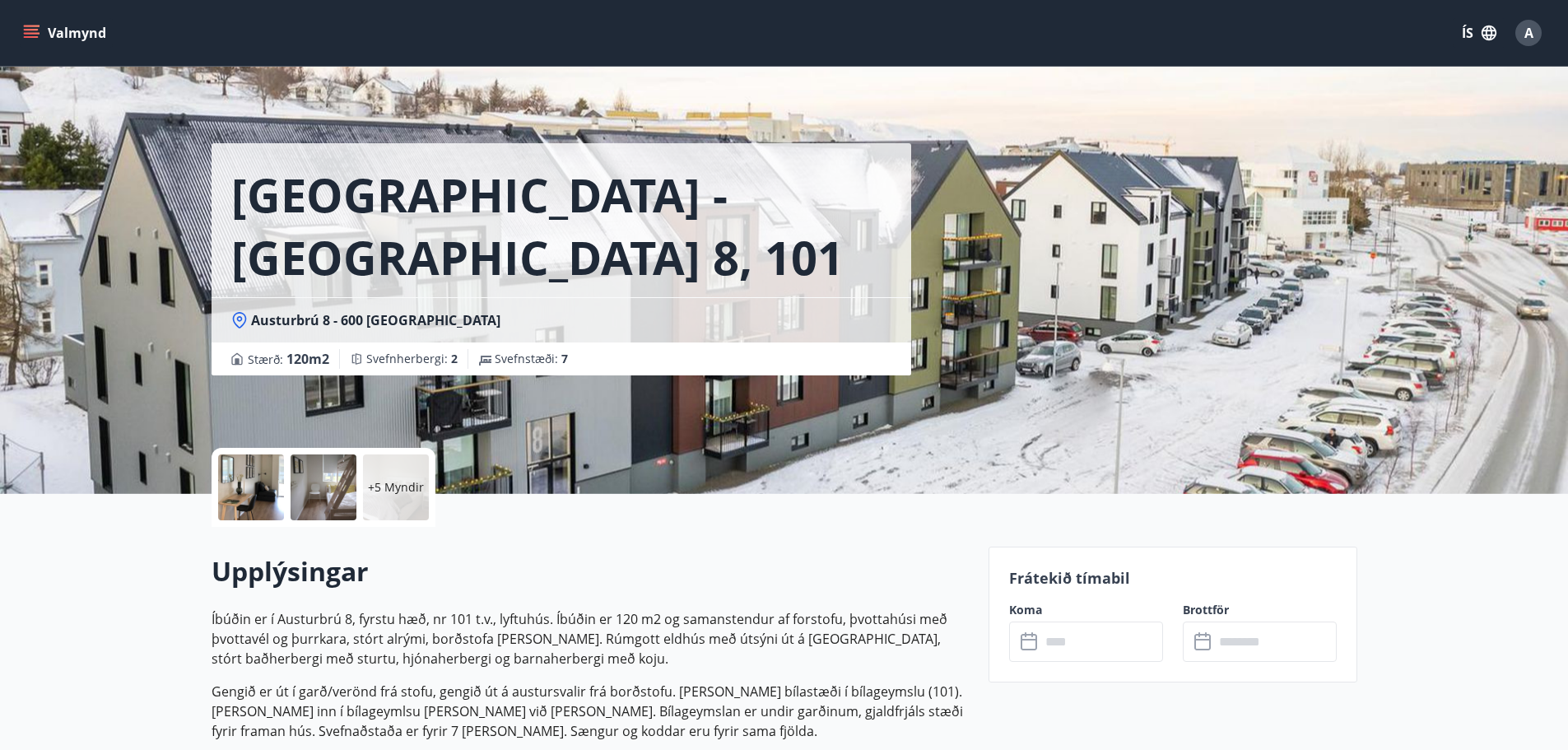
click at [1059, 646] on input "text" at bounding box center [1102, 641] width 123 height 40
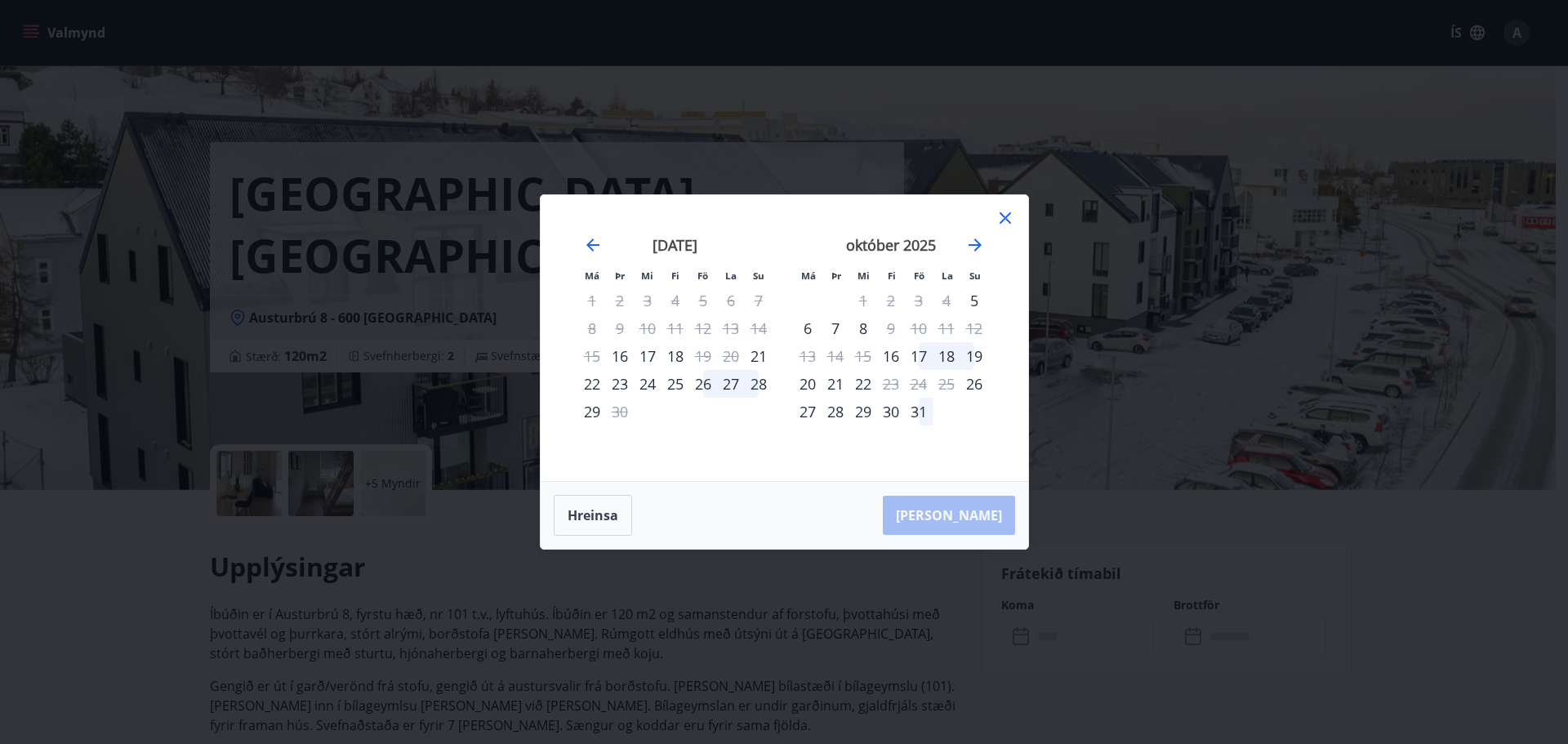
click at [674, 385] on div "25" at bounding box center [675, 383] width 27 height 27
click at [755, 380] on div "28" at bounding box center [758, 383] width 27 height 27
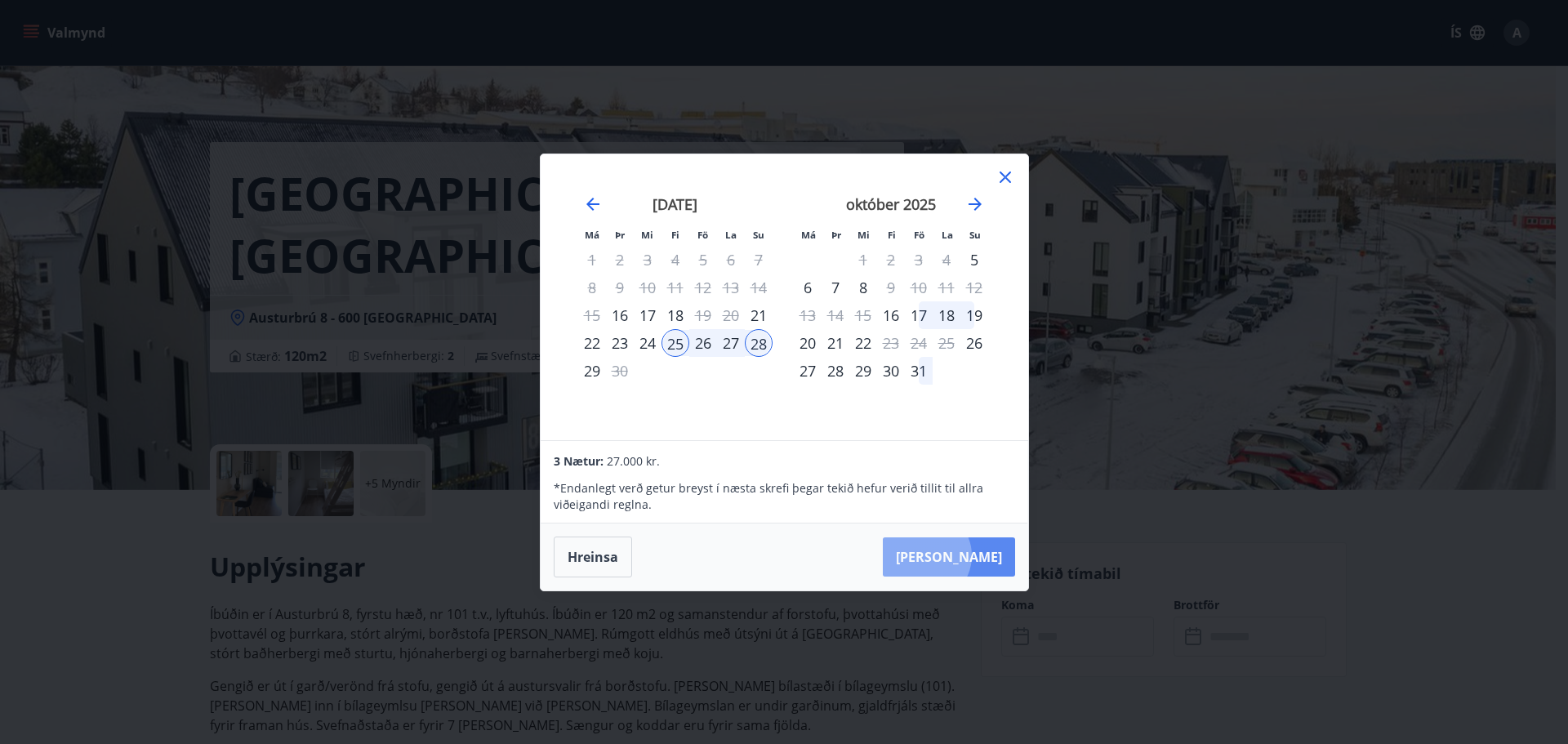
click at [976, 555] on button "Taka Frá" at bounding box center [949, 557] width 132 height 39
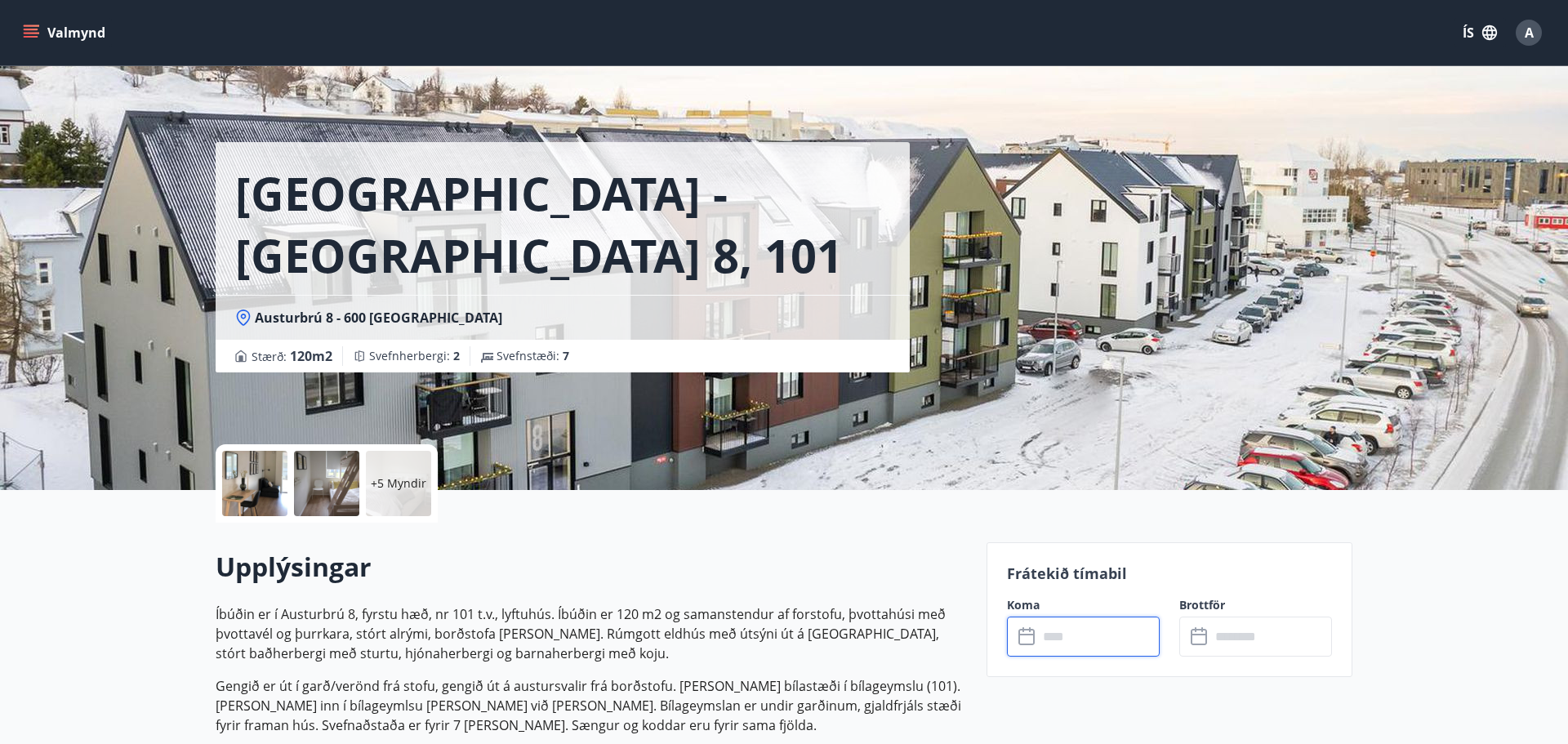
type input "******"
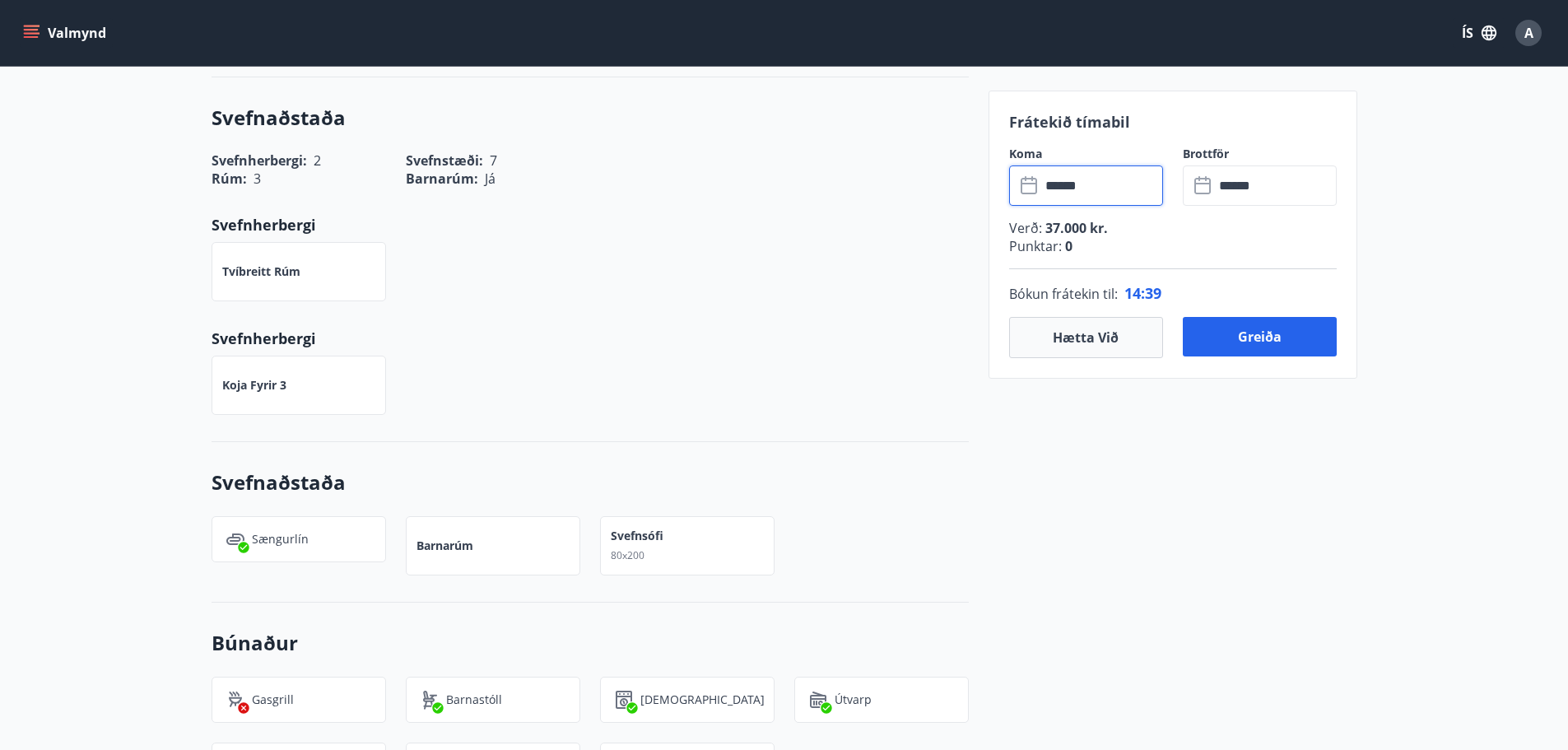
scroll to position [823, 0]
click at [1237, 338] on button "Greiða" at bounding box center [1259, 336] width 154 height 39
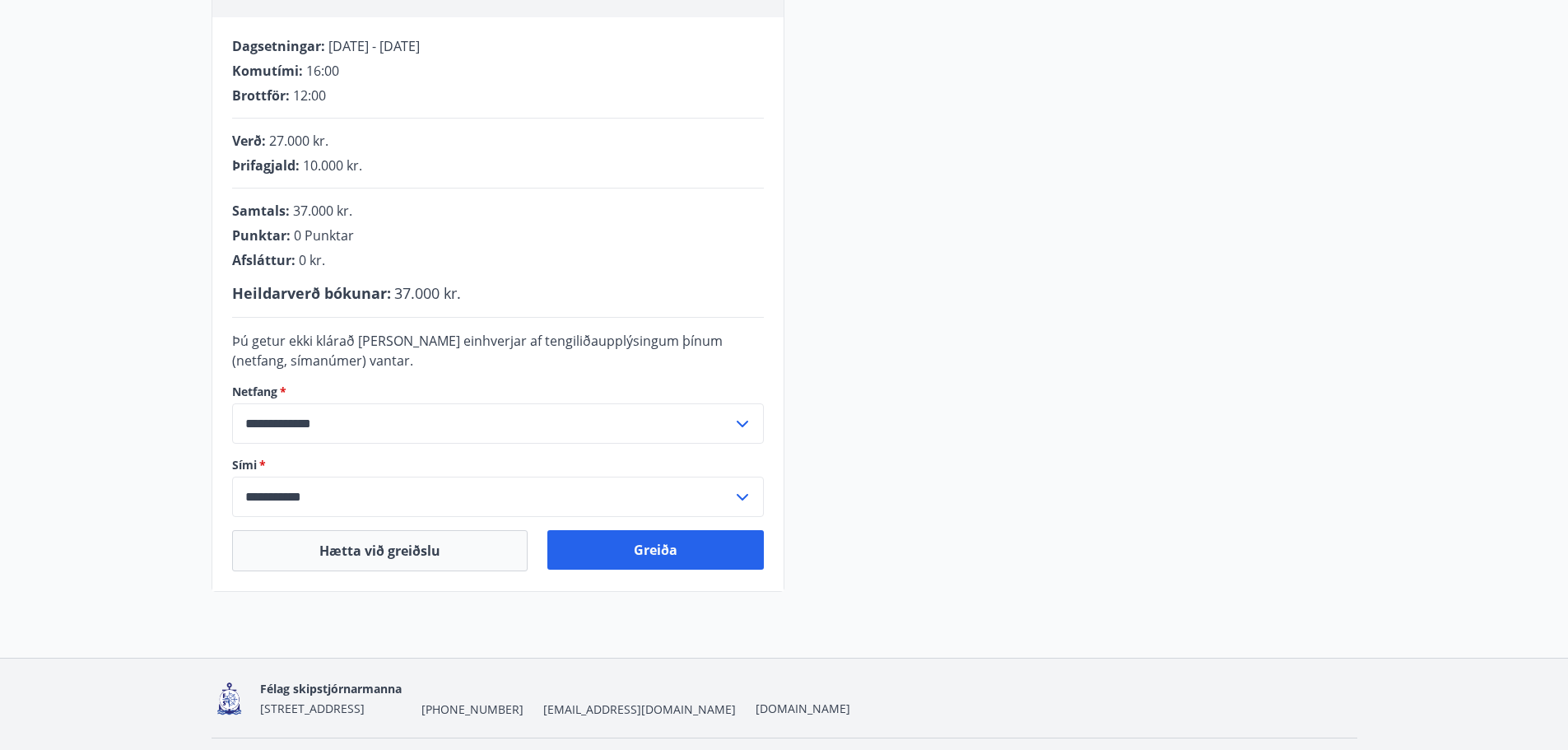
scroll to position [83, 0]
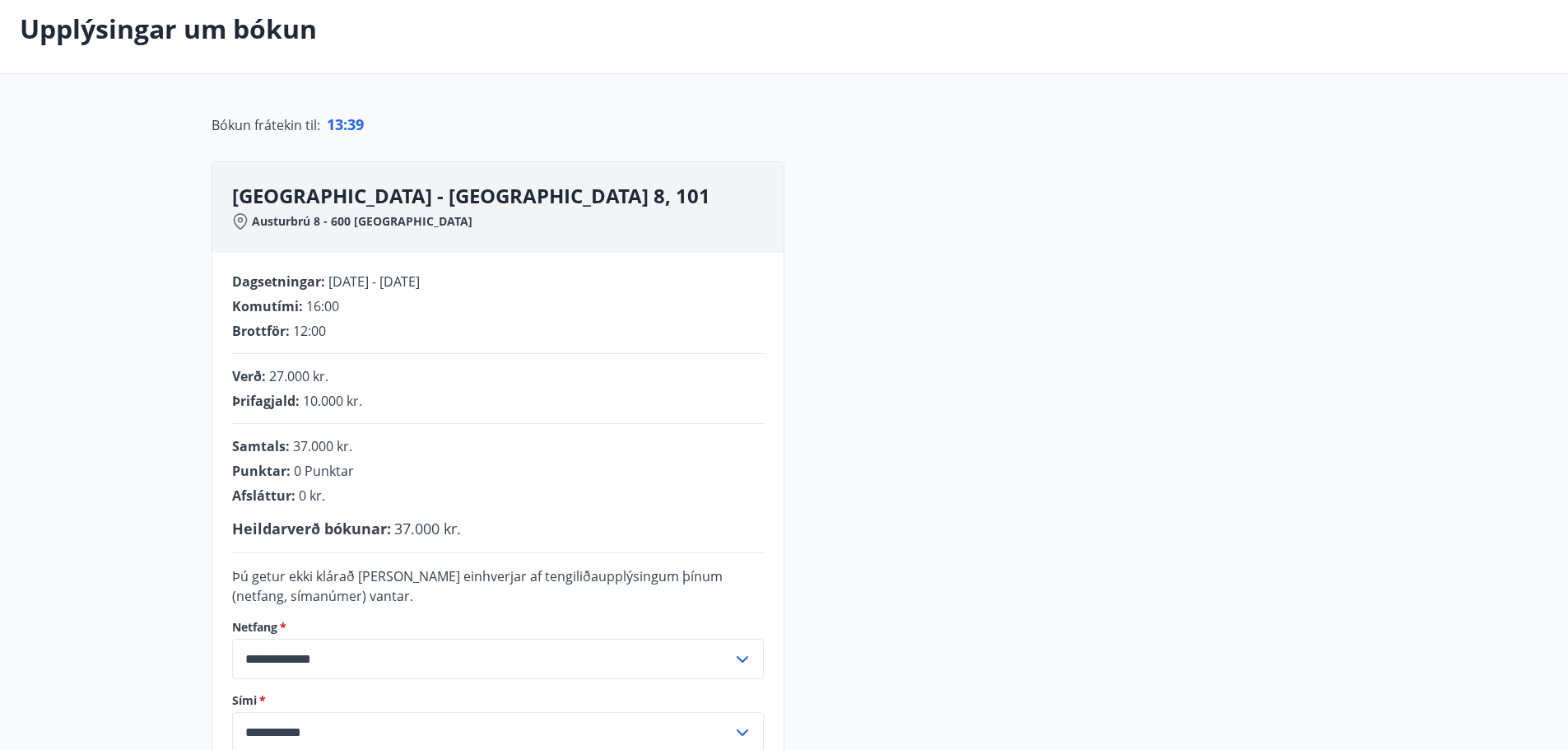
click at [937, 528] on div "**********" at bounding box center [784, 494] width 1146 height 666
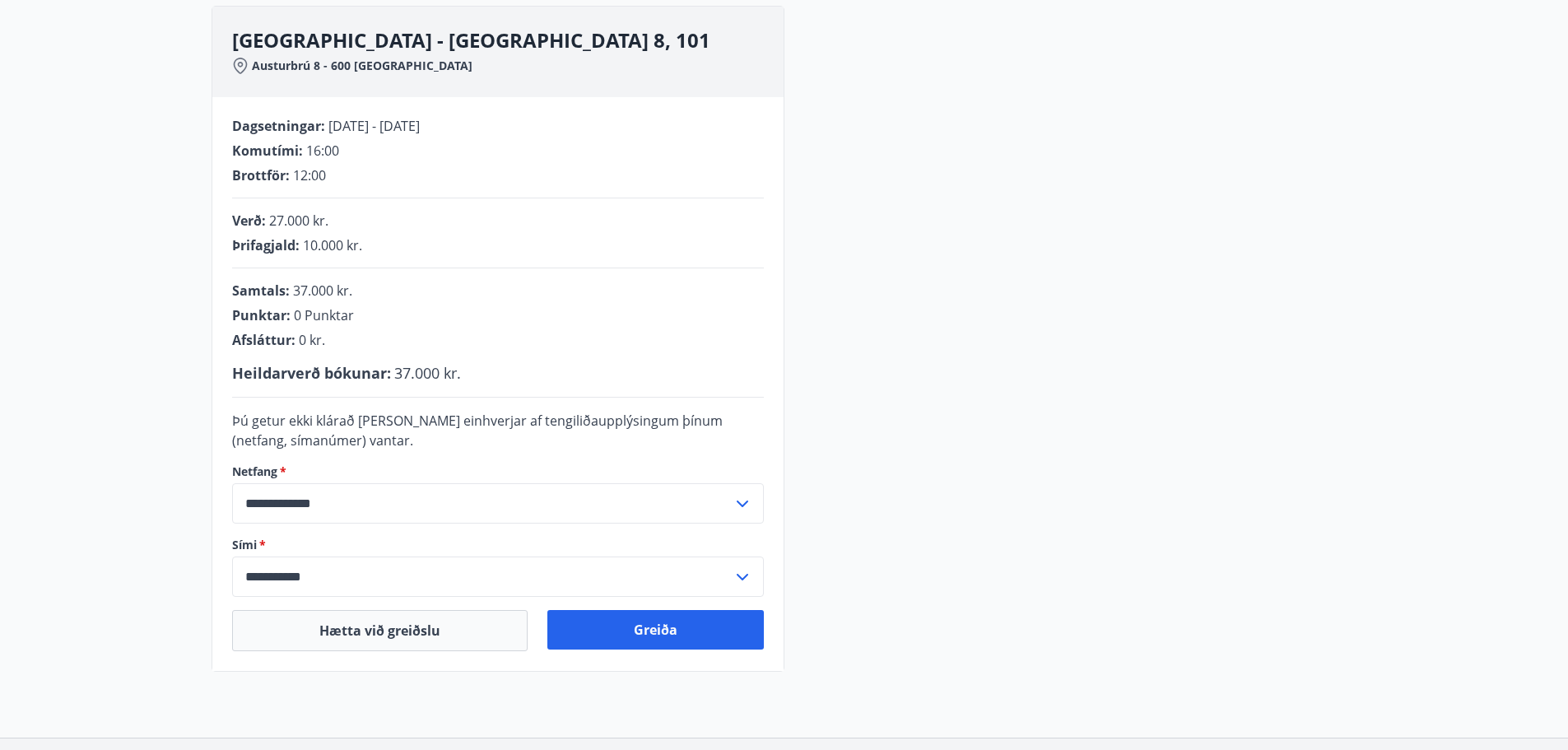
scroll to position [247, 0]
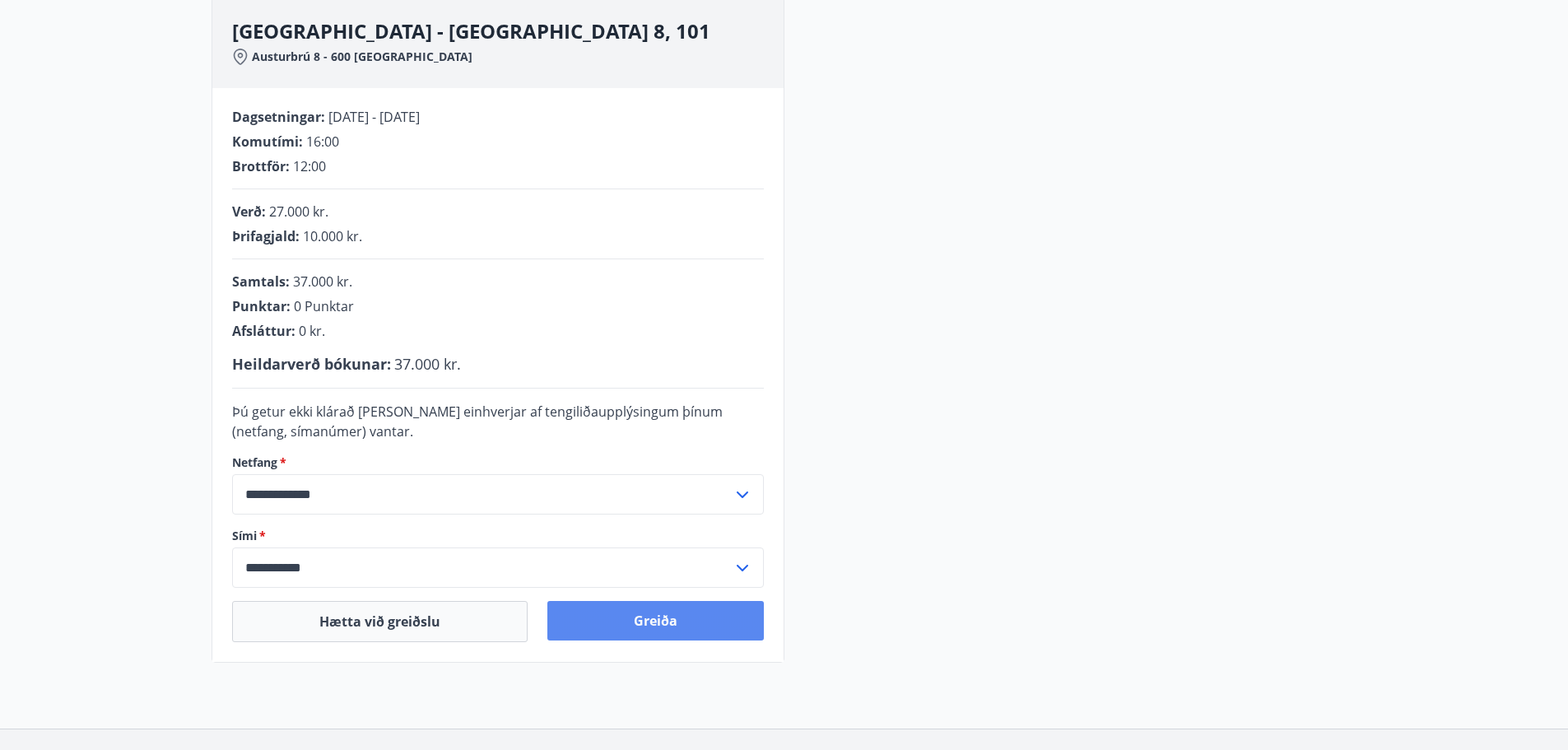
click at [679, 624] on button "Greiða" at bounding box center [655, 621] width 216 height 39
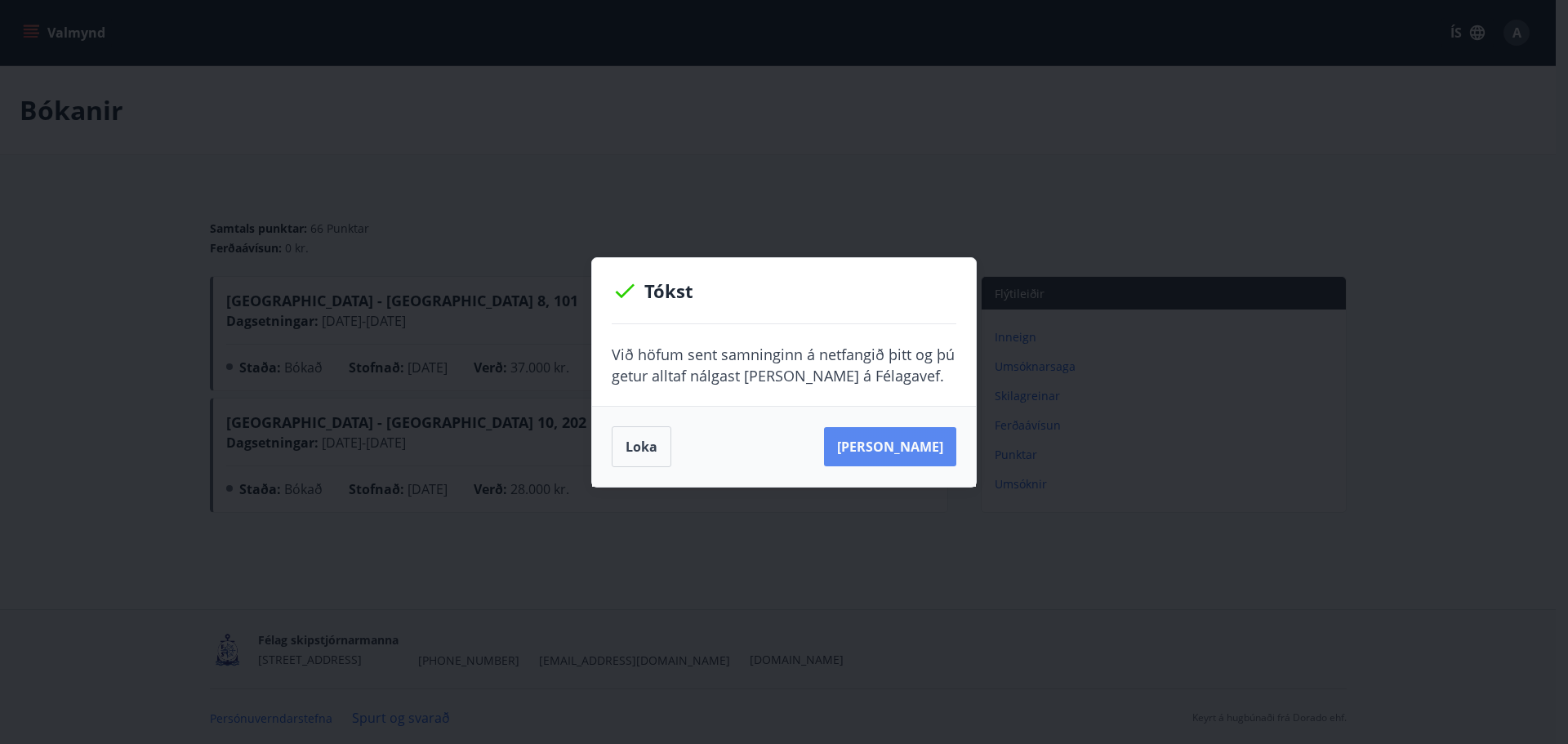
click at [910, 449] on button "Sjá samning" at bounding box center [890, 447] width 132 height 39
